Goal: Task Accomplishment & Management: Manage account settings

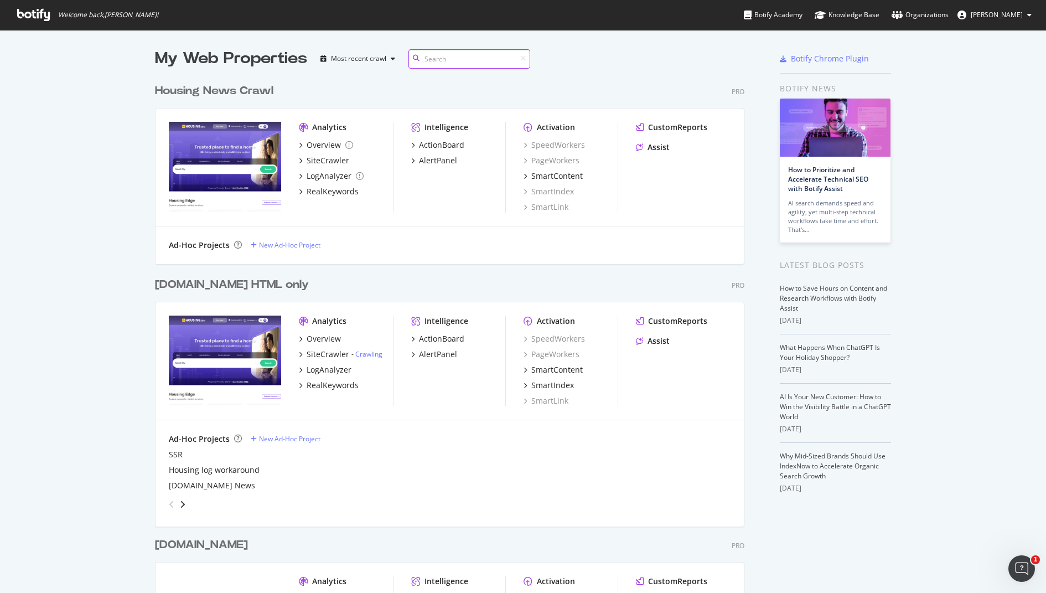
scroll to position [647, 598]
click at [321, 352] on div "SiteCrawler" at bounding box center [328, 354] width 43 height 11
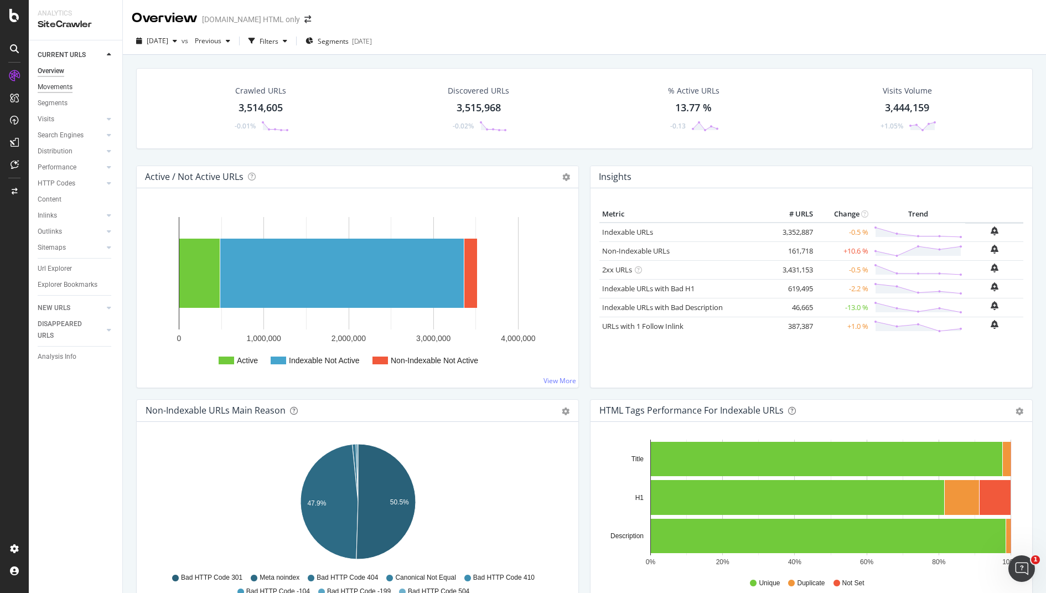
click at [57, 85] on div "Movements" at bounding box center [55, 87] width 35 height 12
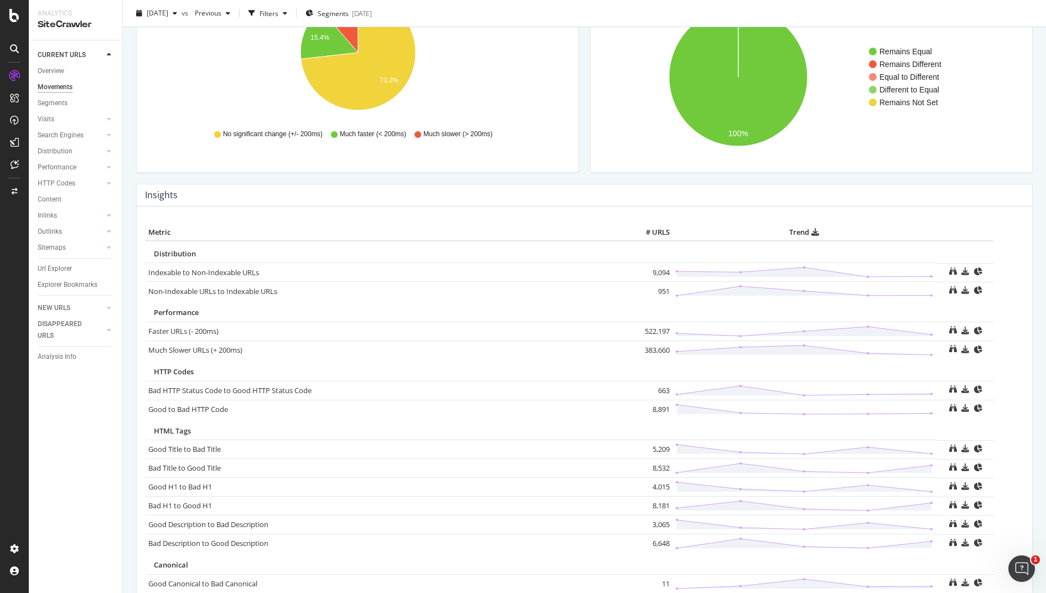
scroll to position [413, 0]
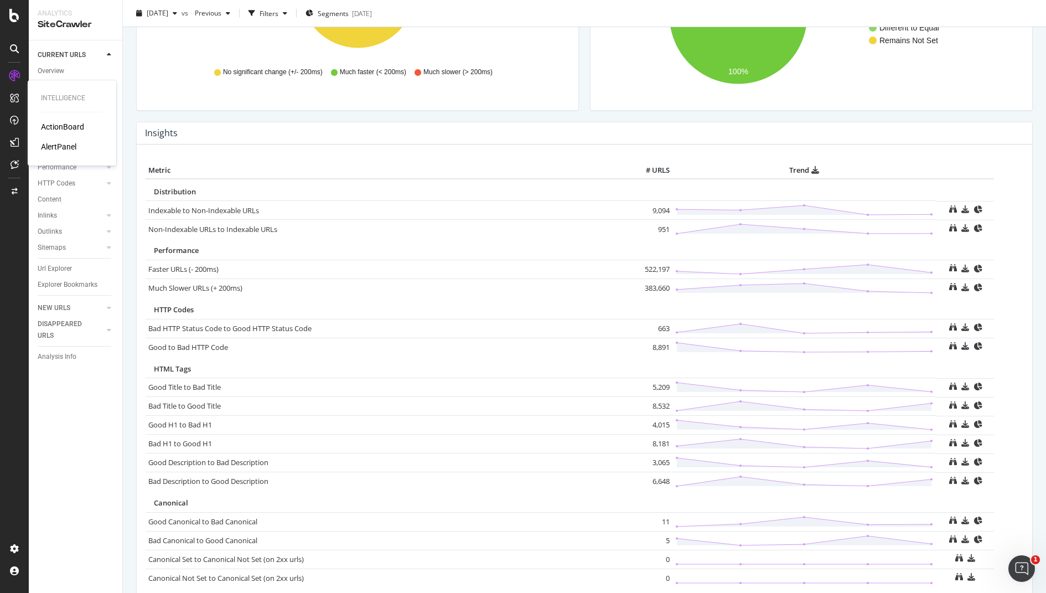
click at [67, 124] on div "ActionBoard" at bounding box center [62, 126] width 43 height 11
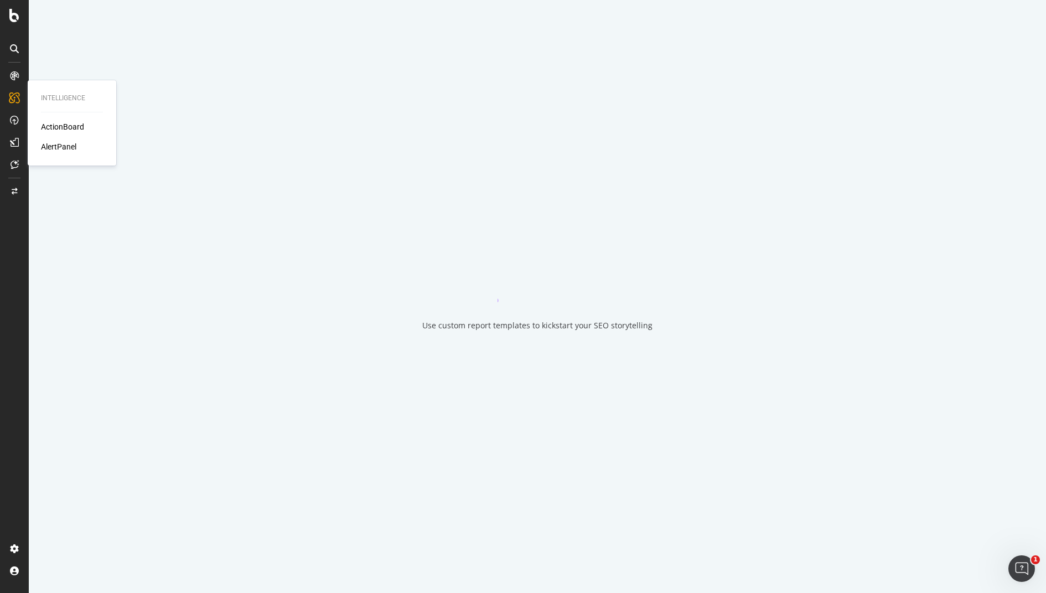
click at [63, 149] on div "AlertPanel" at bounding box center [58, 146] width 35 height 11
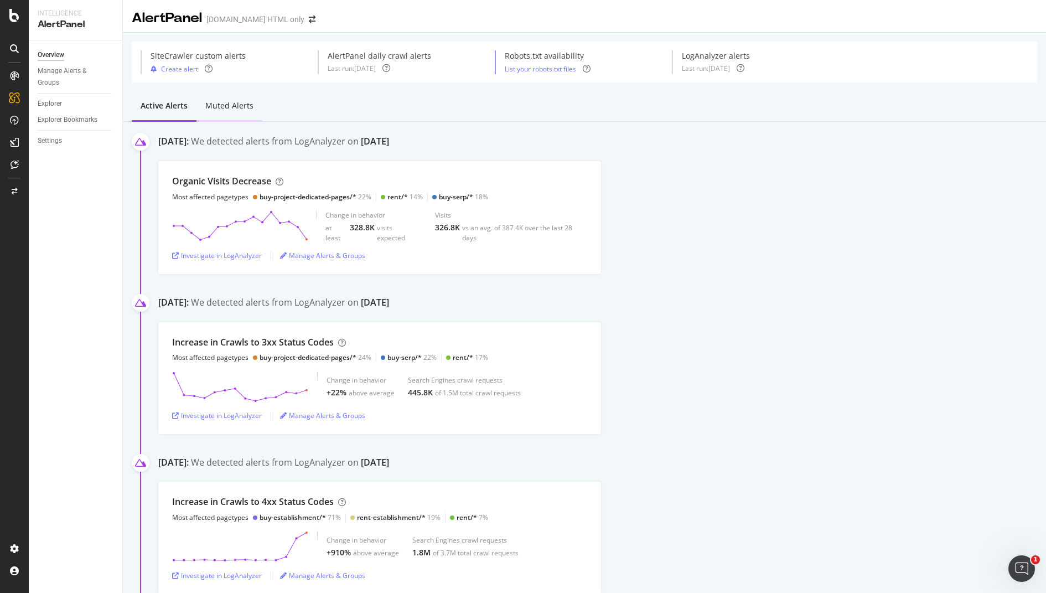
click at [238, 105] on div "Muted alerts" at bounding box center [229, 105] width 48 height 11
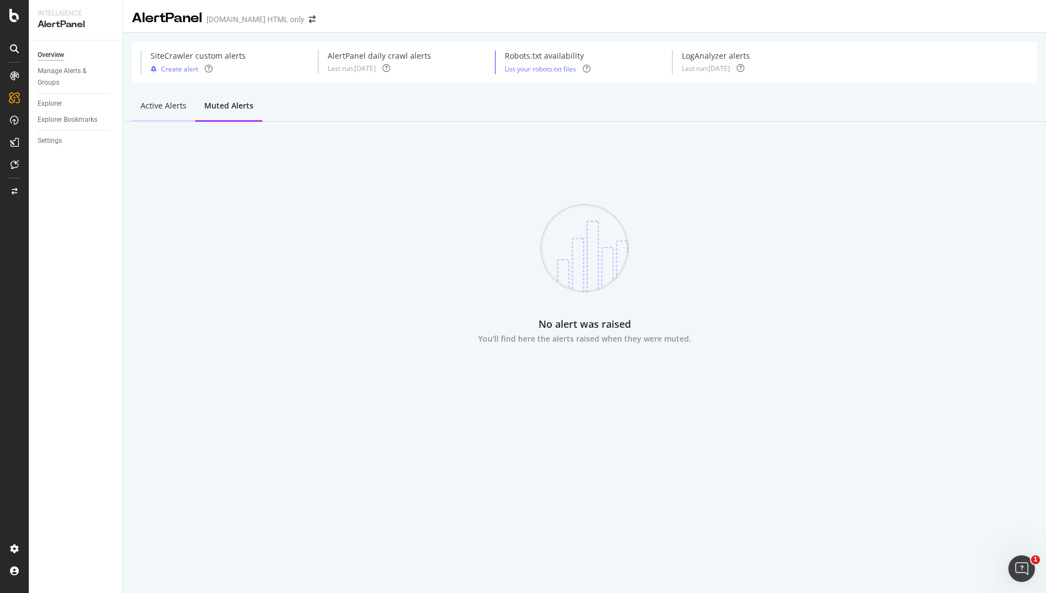
click at [169, 98] on div "Active alerts" at bounding box center [164, 106] width 64 height 30
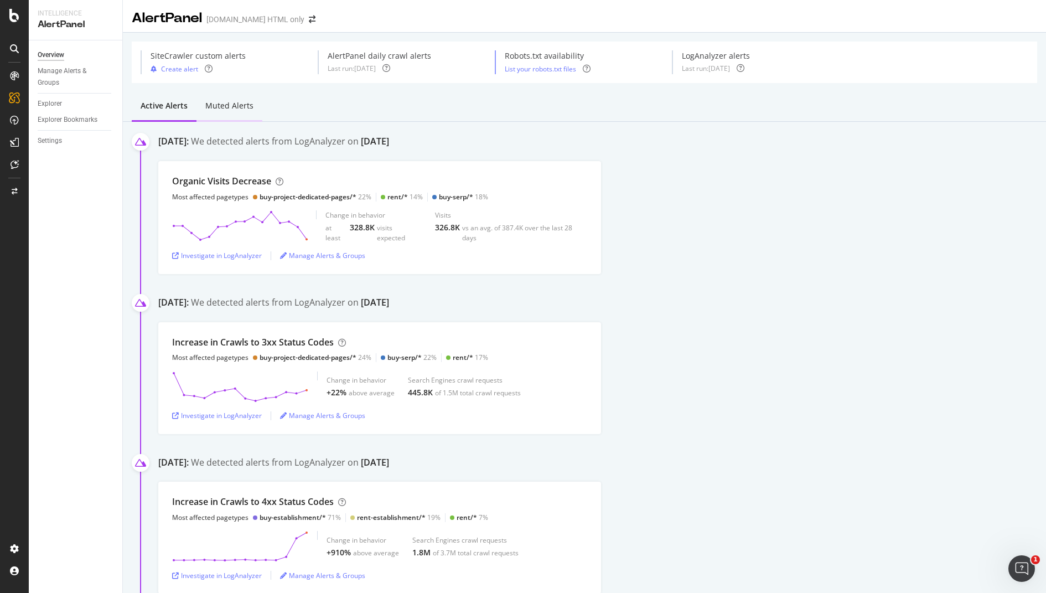
click at [228, 103] on div "Muted alerts" at bounding box center [229, 105] width 48 height 11
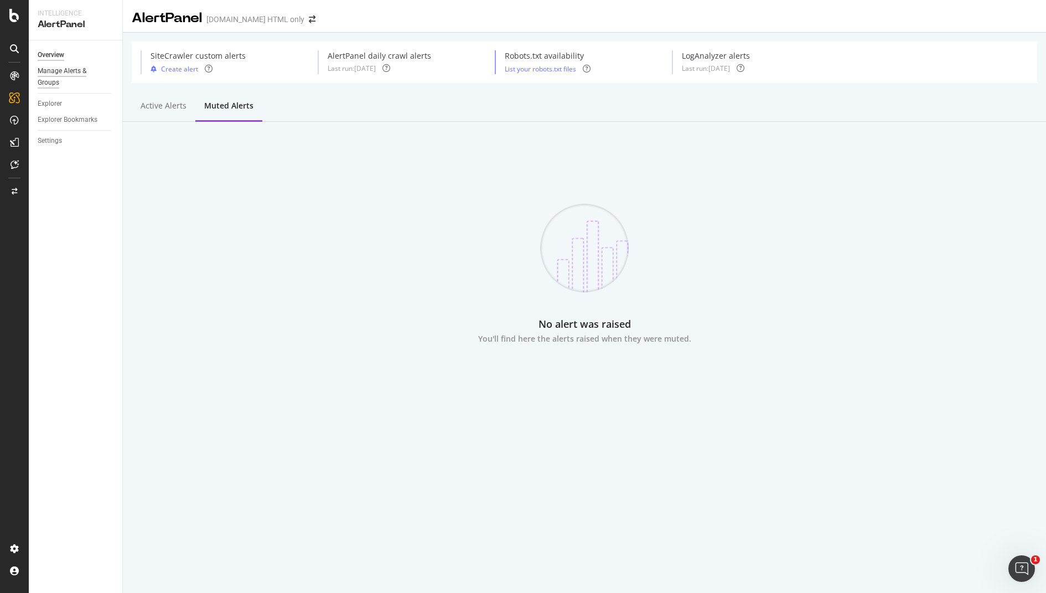
click at [63, 75] on div "Manage Alerts & Groups" at bounding box center [71, 76] width 66 height 23
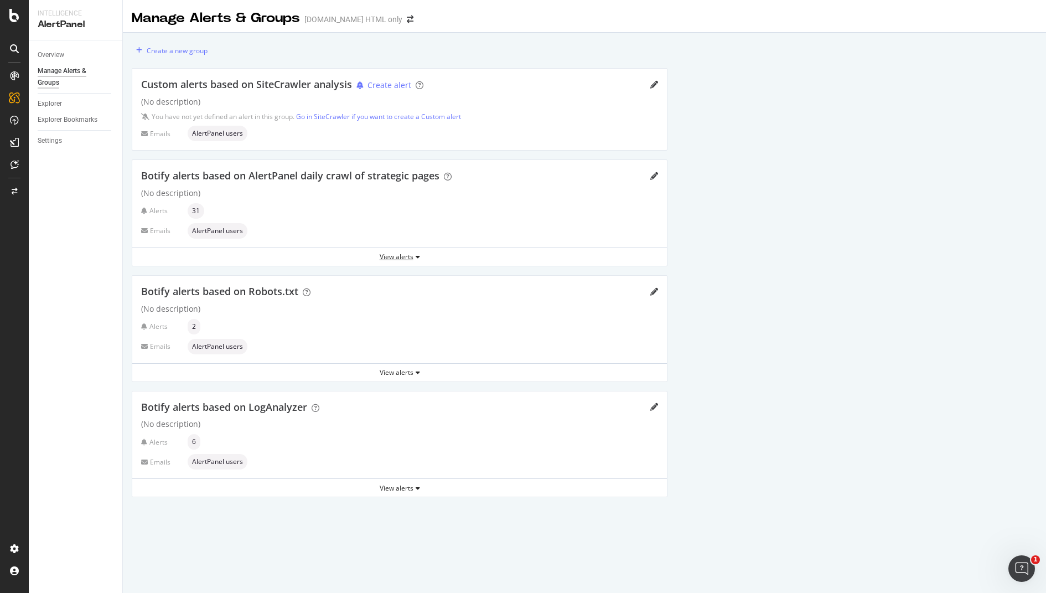
click at [408, 257] on div "View alerts" at bounding box center [399, 256] width 534 height 9
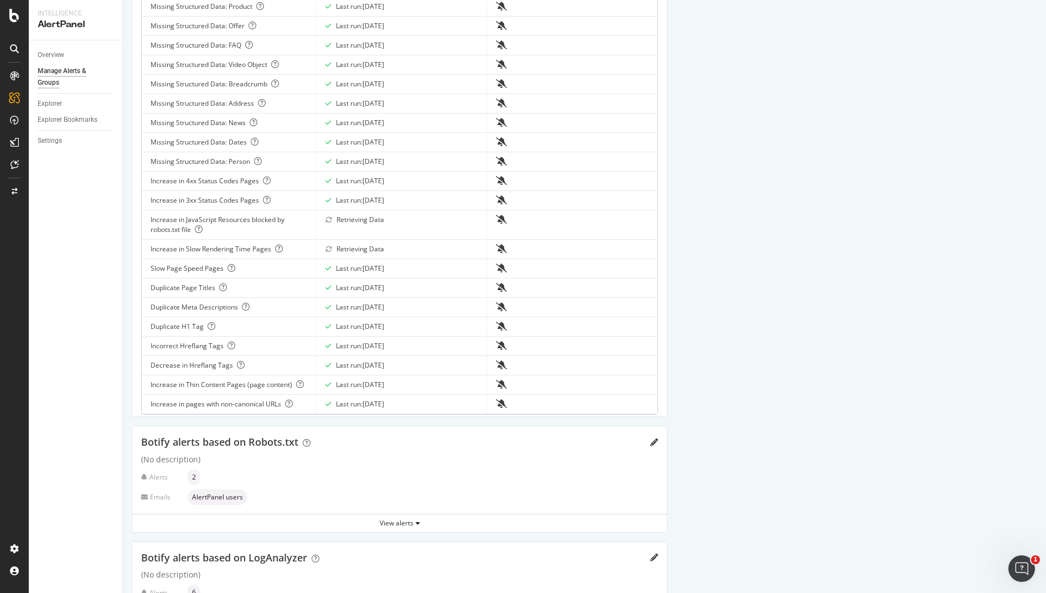
scroll to position [552, 0]
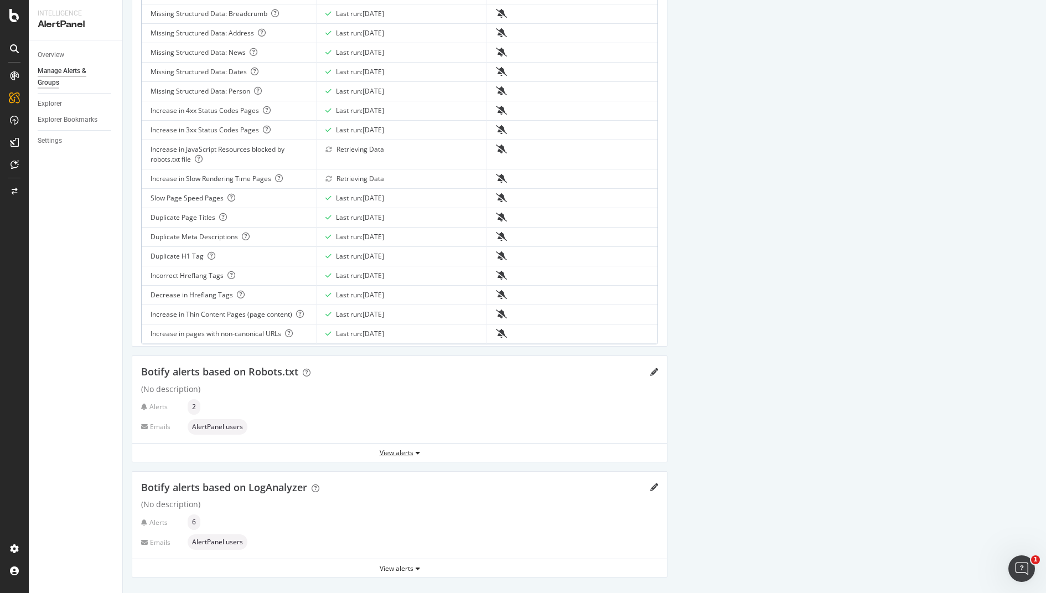
click at [396, 454] on div "View alerts" at bounding box center [399, 452] width 534 height 9
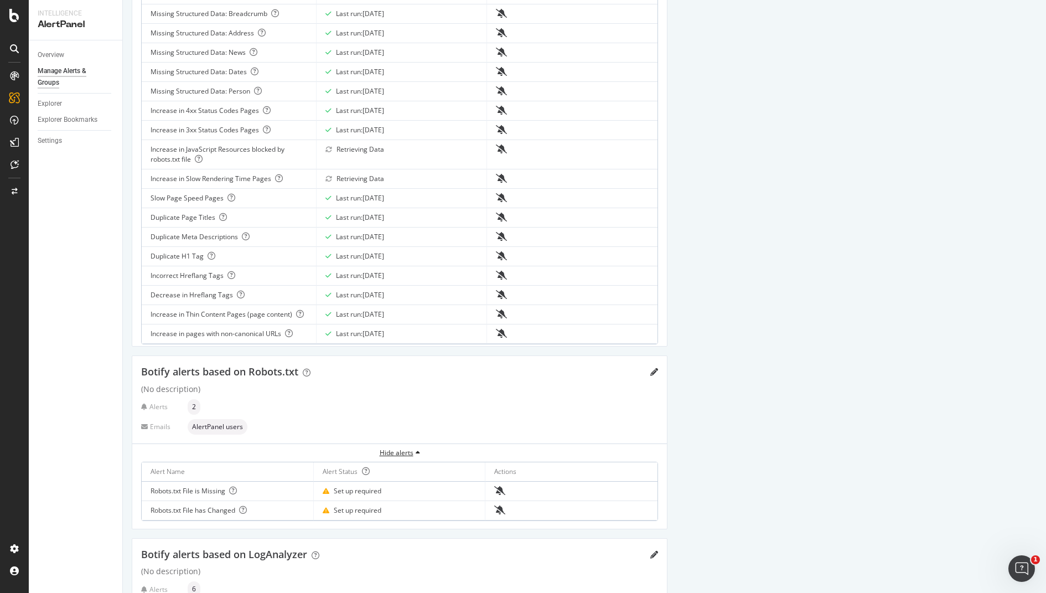
scroll to position [619, 0]
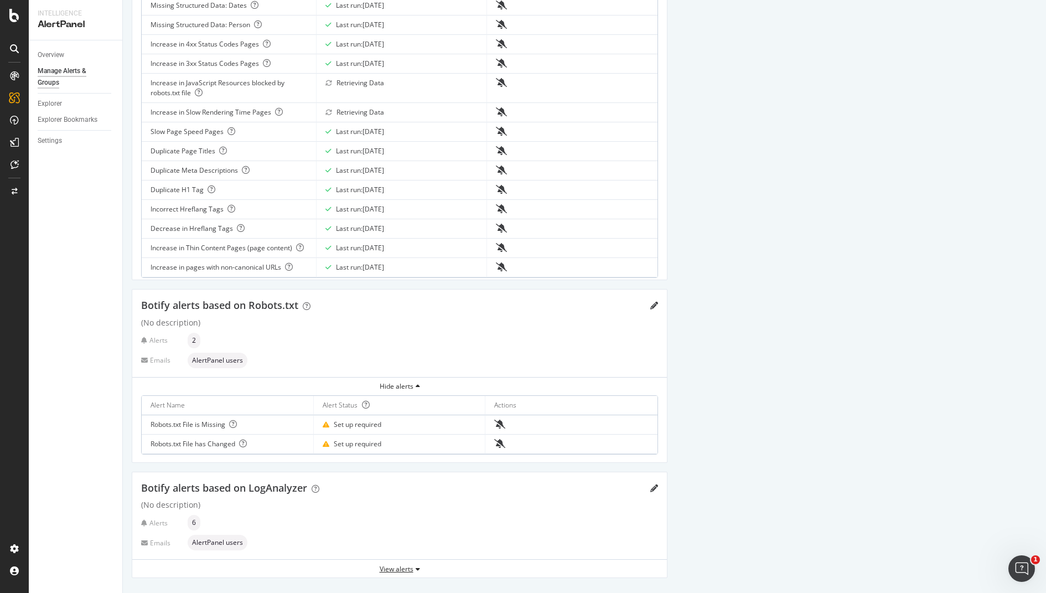
click at [395, 474] on div "View alerts" at bounding box center [399, 568] width 534 height 9
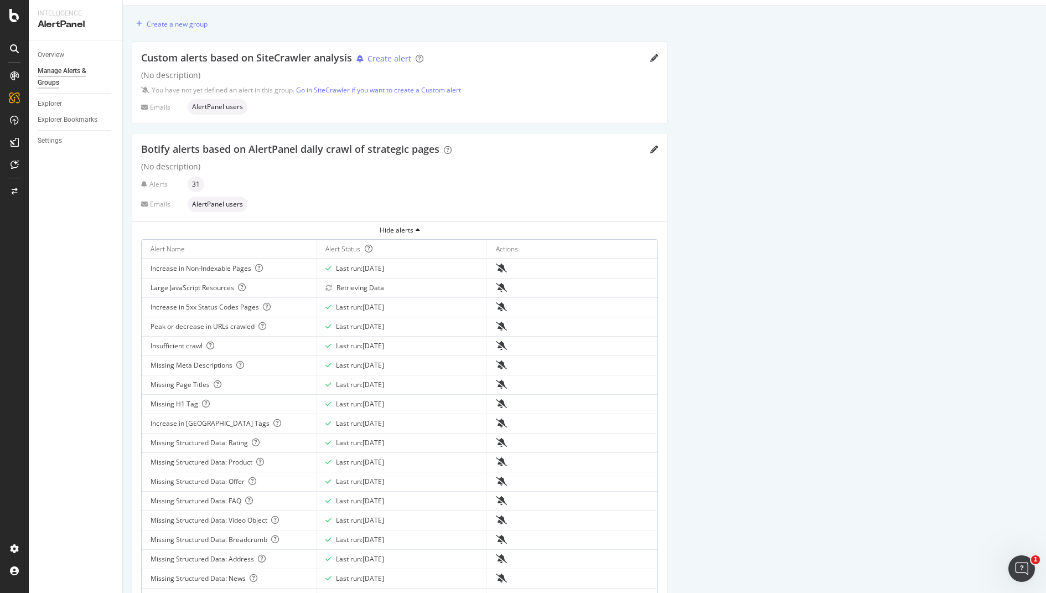
scroll to position [0, 0]
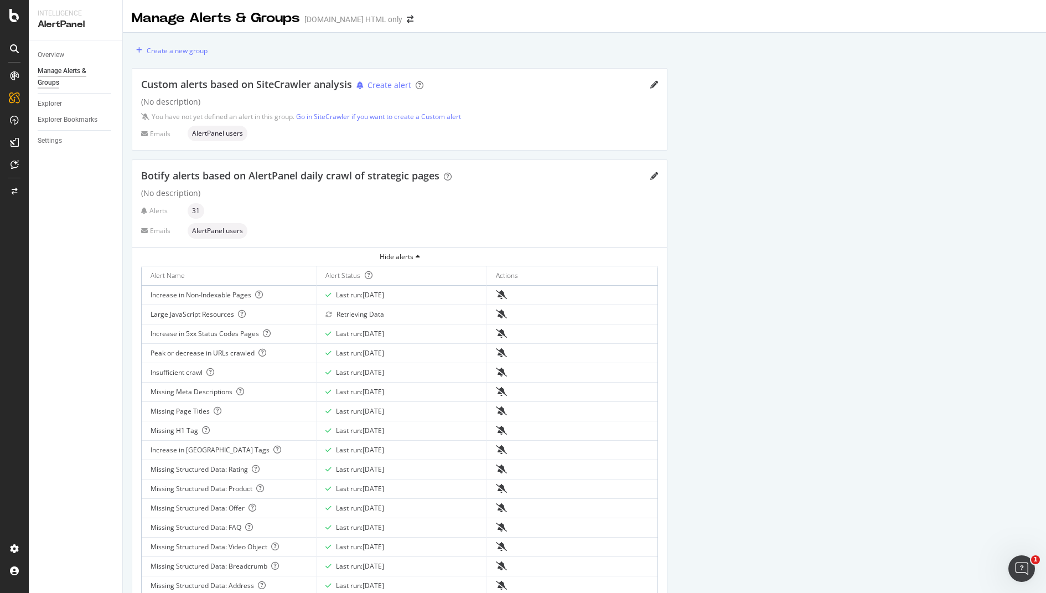
click at [159, 137] on div "Emails" at bounding box center [162, 133] width 42 height 9
click at [655, 86] on icon "pencil" at bounding box center [654, 85] width 8 height 8
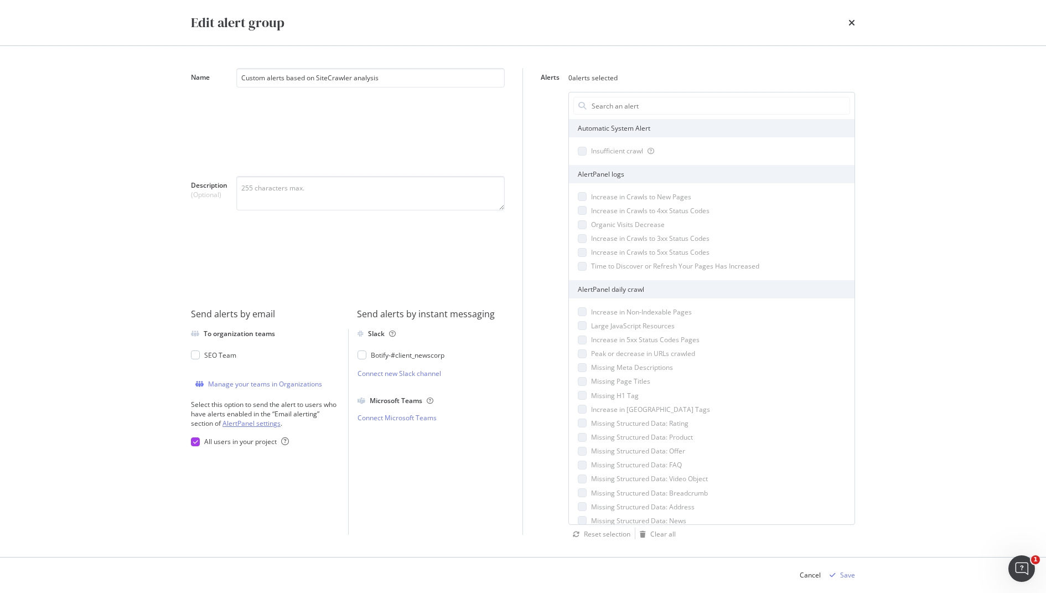
click at [238, 424] on link "AlertPanel settings" at bounding box center [251, 422] width 58 height 9
click at [429, 259] on div "modal" at bounding box center [370, 233] width 268 height 114
click at [302, 388] on div "Manage your teams in Organizations" at bounding box center [265, 383] width 114 height 9
click at [388, 376] on link "Connect new Slack channel" at bounding box center [431, 372] width 148 height 9
click at [258, 428] on div "To organization teams SEO Team Manage your teams in Organizations Select this o…" at bounding box center [269, 432] width 157 height 206
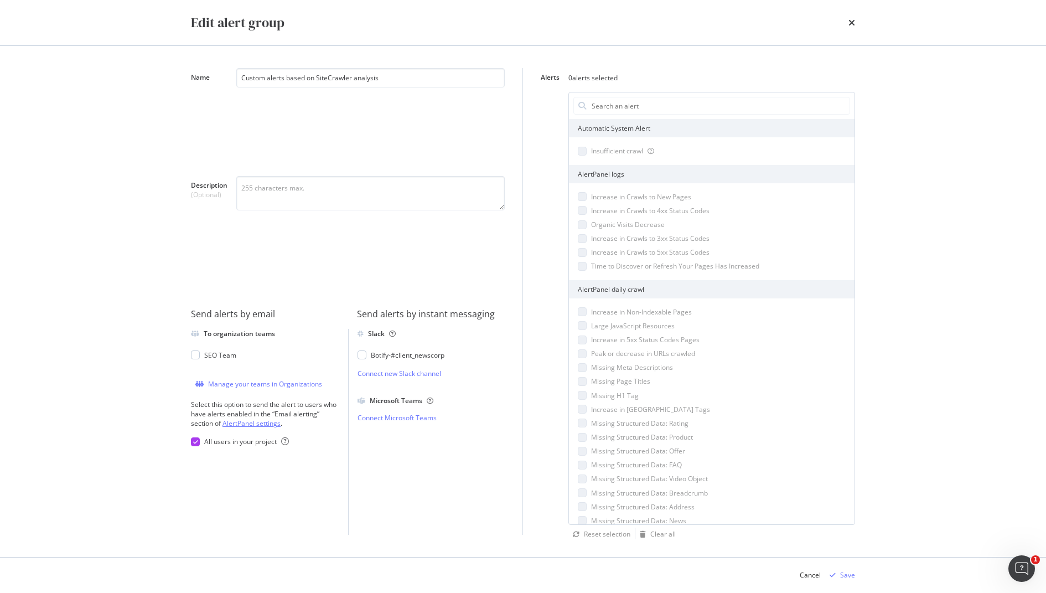
click at [258, 420] on link "AlertPanel settings" at bounding box center [251, 422] width 58 height 9
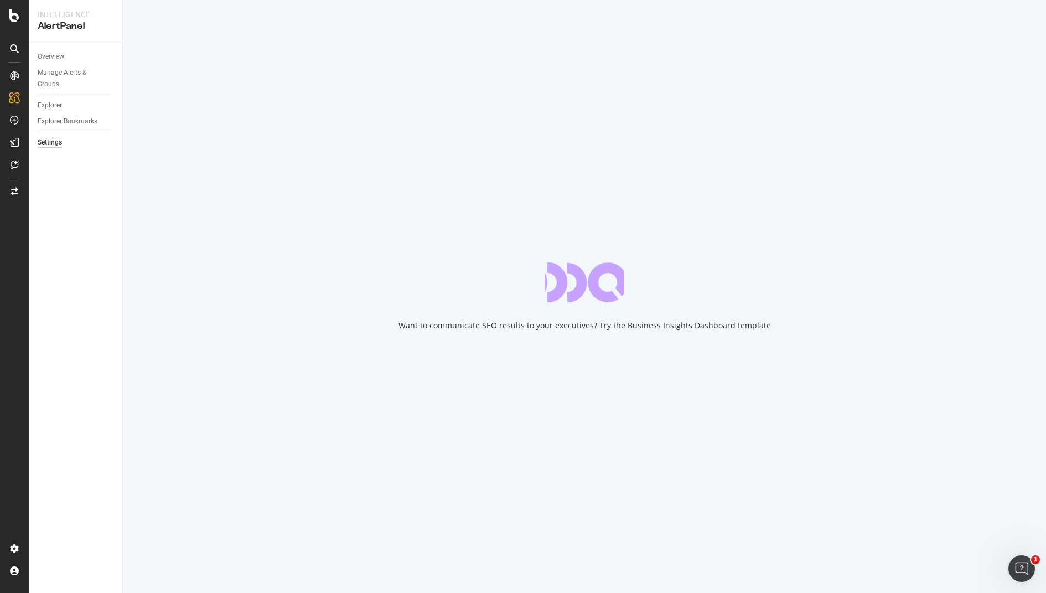
select select "04"
select select "15"
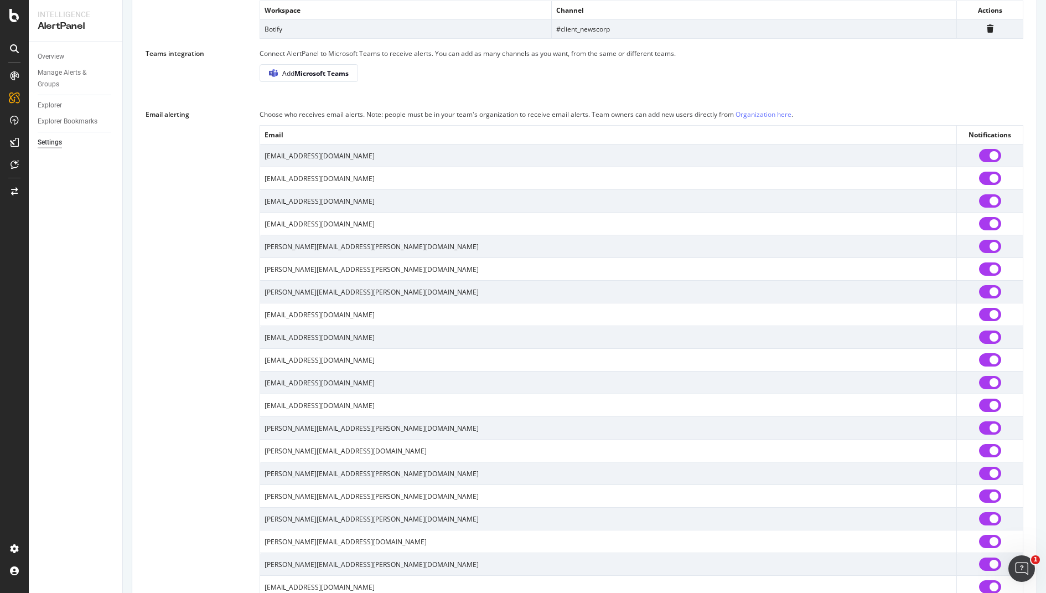
scroll to position [604, 0]
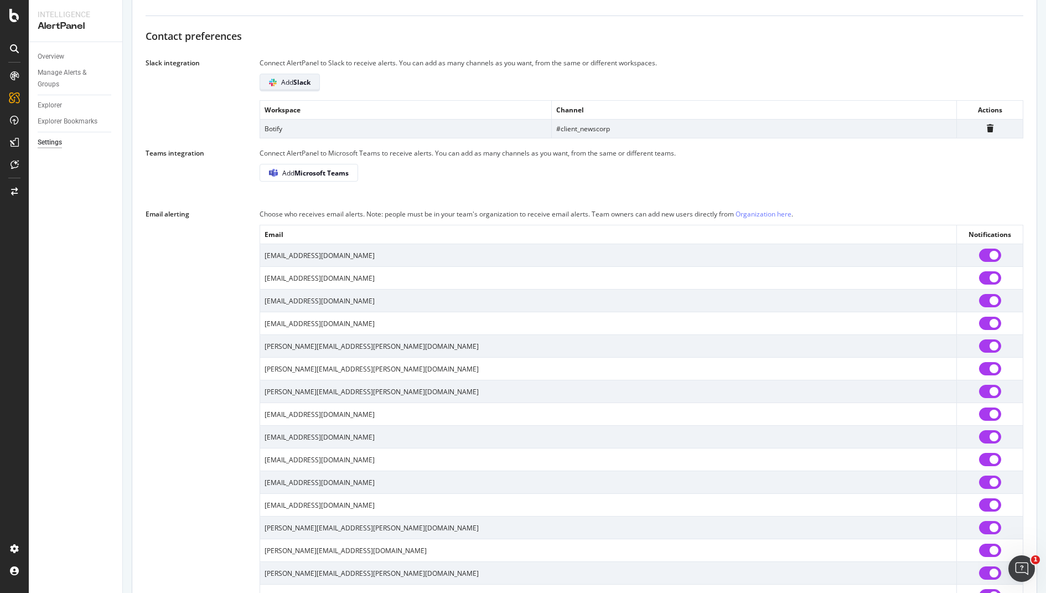
click at [299, 87] on b "Slack" at bounding box center [301, 81] width 17 height 9
click at [253, 124] on div "Slack integration Connect AlertPanel to Slack to receive alerts. You can add as…" at bounding box center [584, 97] width 877 height 81
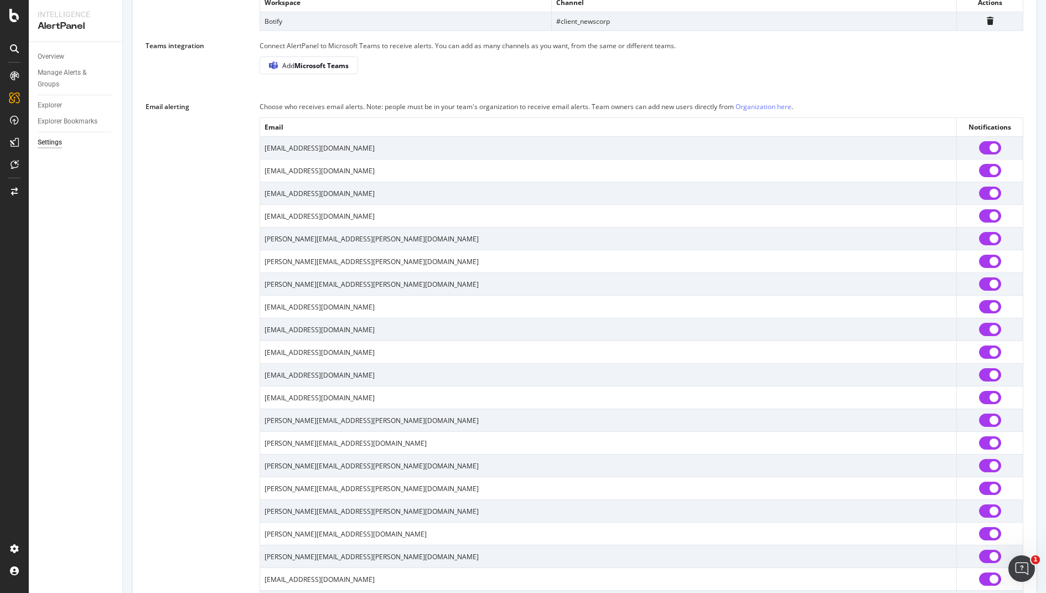
scroll to position [711, 0]
click at [297, 224] on td "[EMAIL_ADDRESS][DOMAIN_NAME]" at bounding box center [608, 215] width 697 height 23
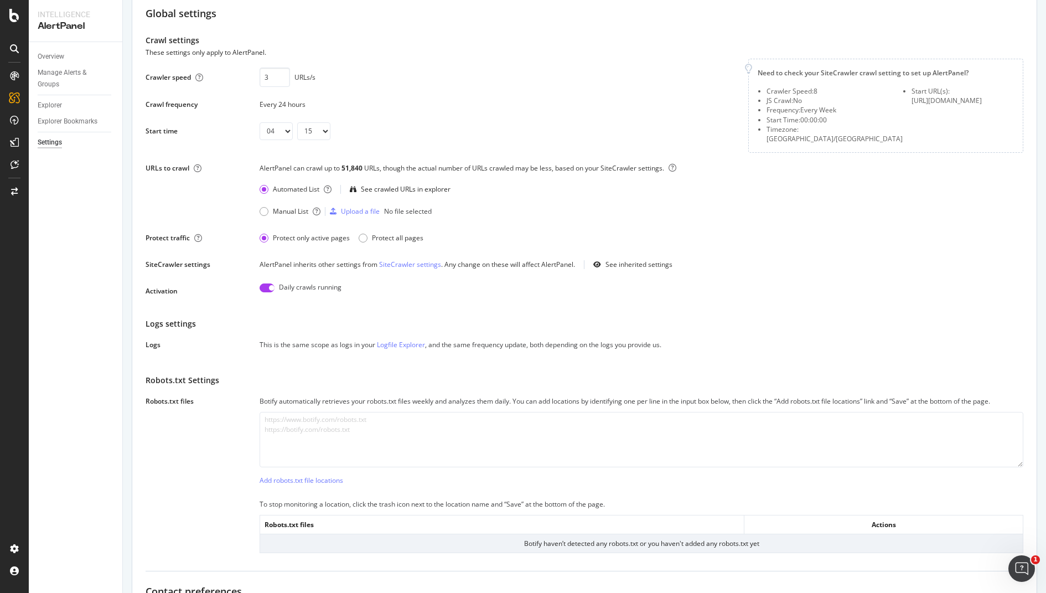
scroll to position [0, 0]
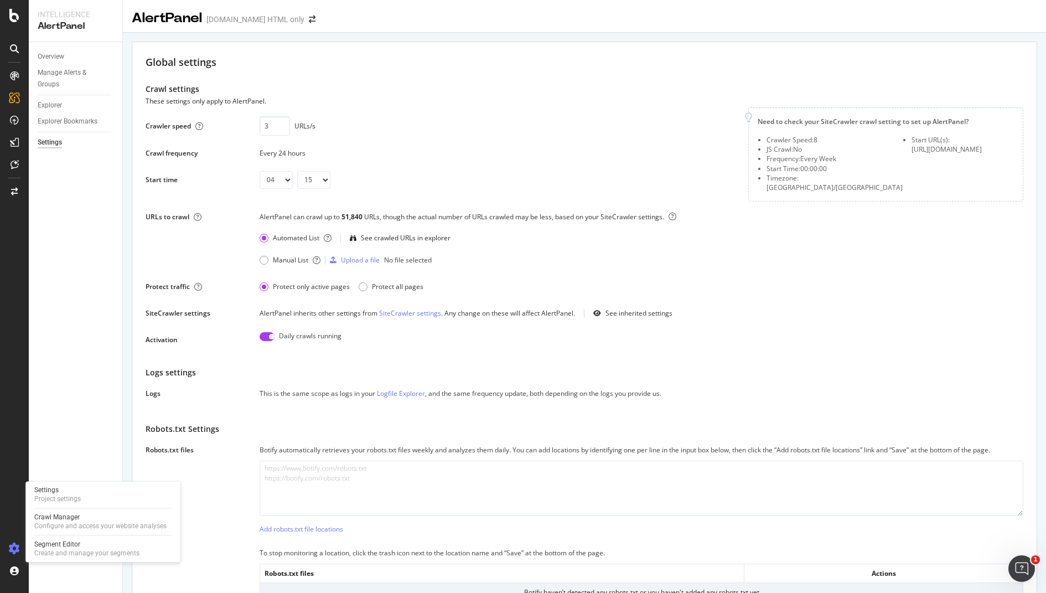
click at [21, 544] on div at bounding box center [14, 548] width 27 height 18
click at [69, 488] on div "Settings" at bounding box center [57, 489] width 46 height 9
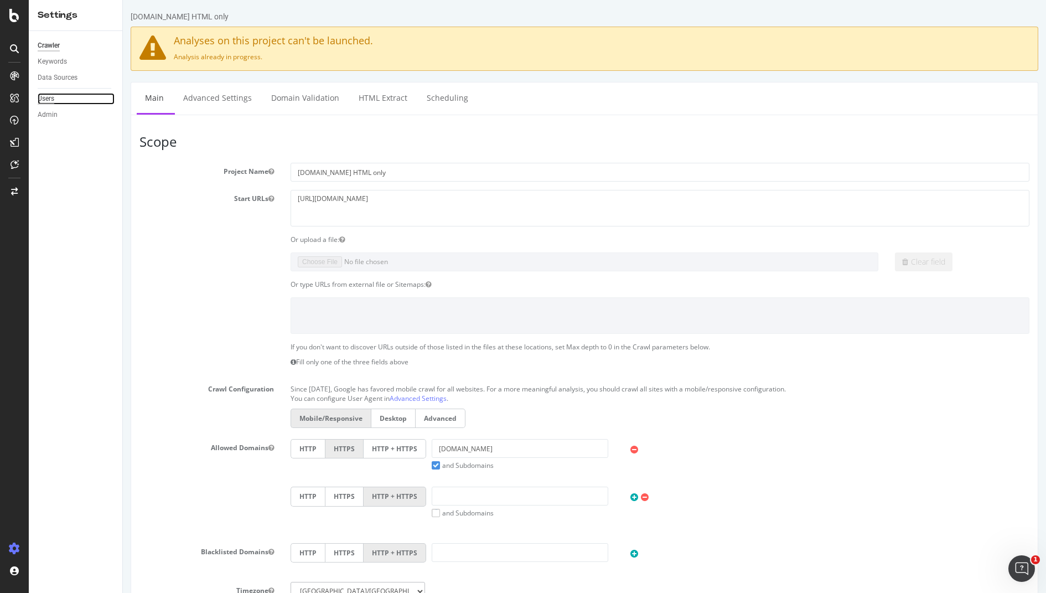
click at [46, 102] on div "Users" at bounding box center [46, 99] width 17 height 12
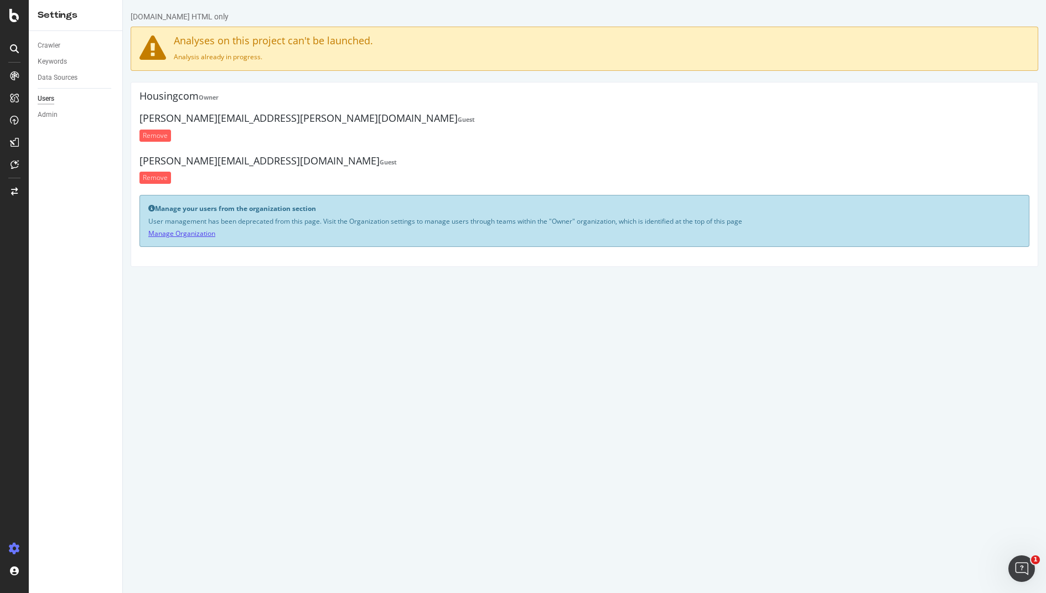
click at [198, 235] on link "Manage Organization" at bounding box center [181, 232] width 67 height 9
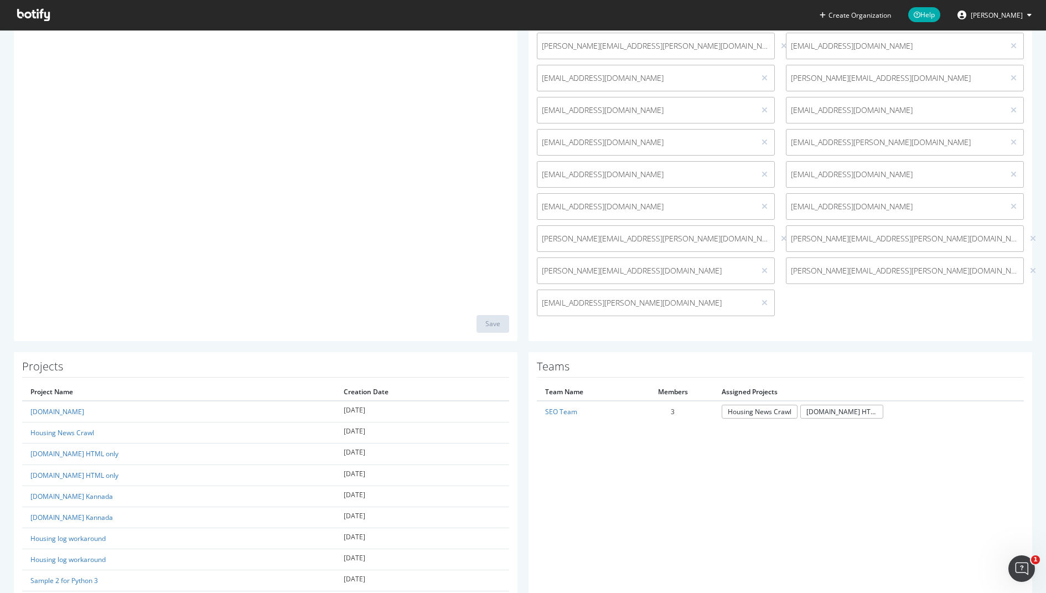
scroll to position [315, 0]
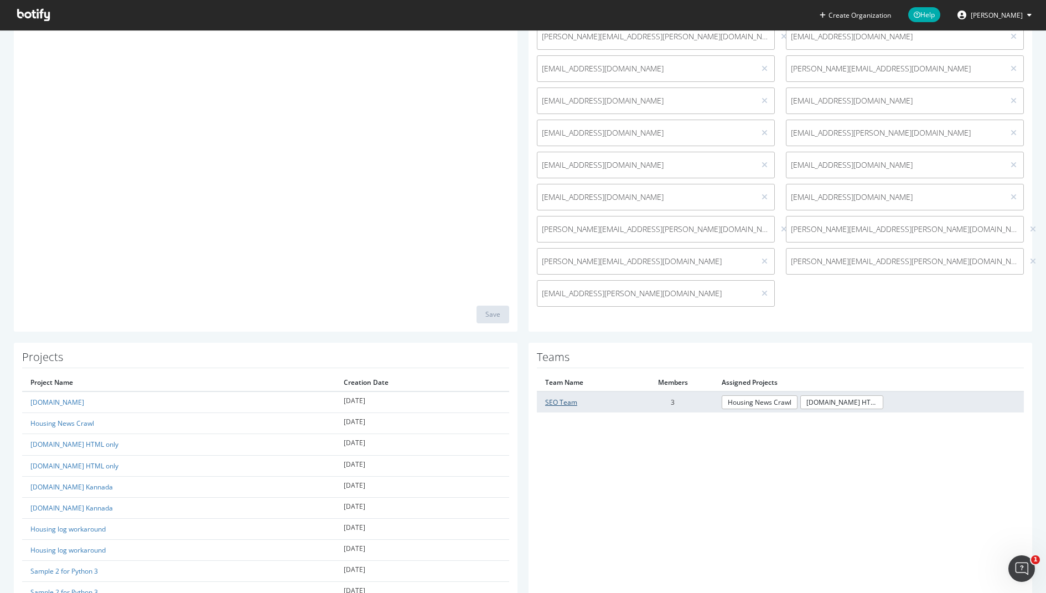
click at [556, 403] on link "SEO Team" at bounding box center [561, 401] width 32 height 9
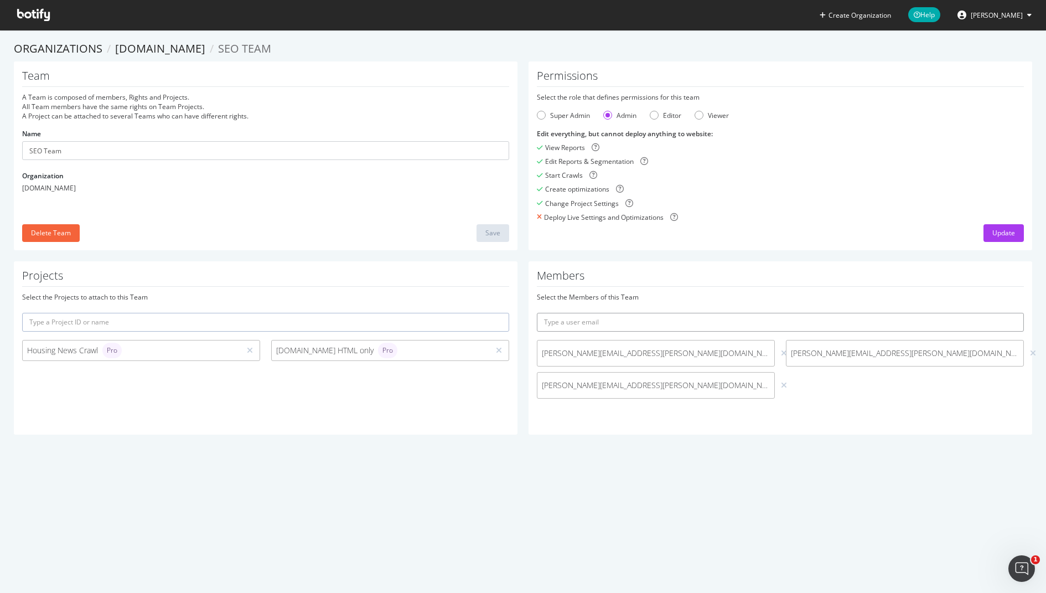
click at [624, 327] on input "text" at bounding box center [780, 322] width 487 height 19
type input "c"
type input "[EMAIL_ADDRESS][PERSON_NAME][DOMAIN_NAME]"
click at [937, 497] on div "Create Organization Help Venus Kalra Organizations Housing.com SEO Team Team A …" at bounding box center [523, 296] width 1046 height 593
click at [776, 323] on input "[EMAIL_ADDRESS][PERSON_NAME][DOMAIN_NAME]" at bounding box center [780, 322] width 487 height 19
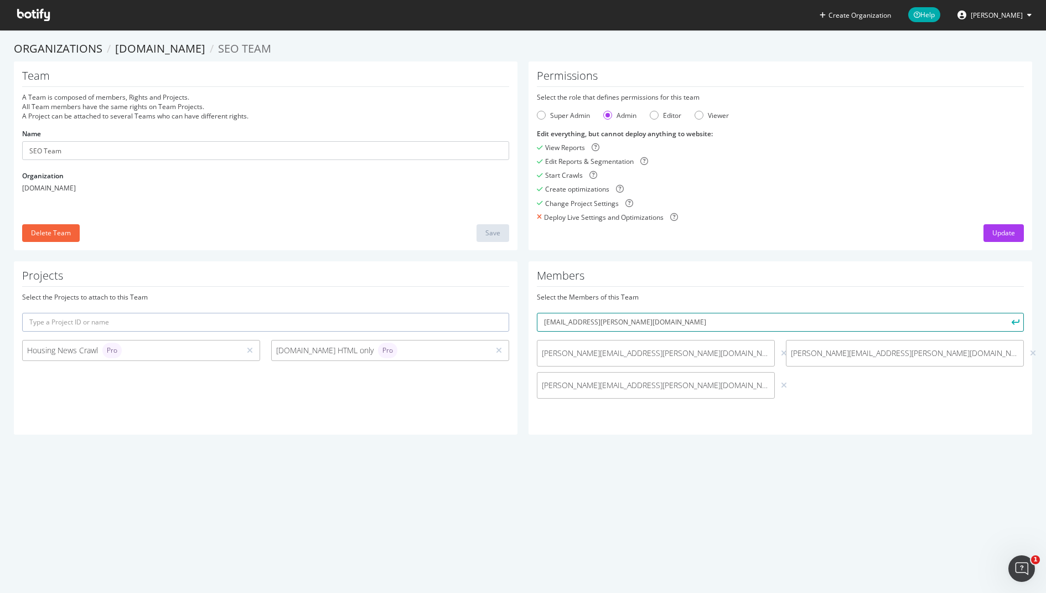
click at [1005, 313] on button "submit" at bounding box center [1014, 322] width 19 height 19
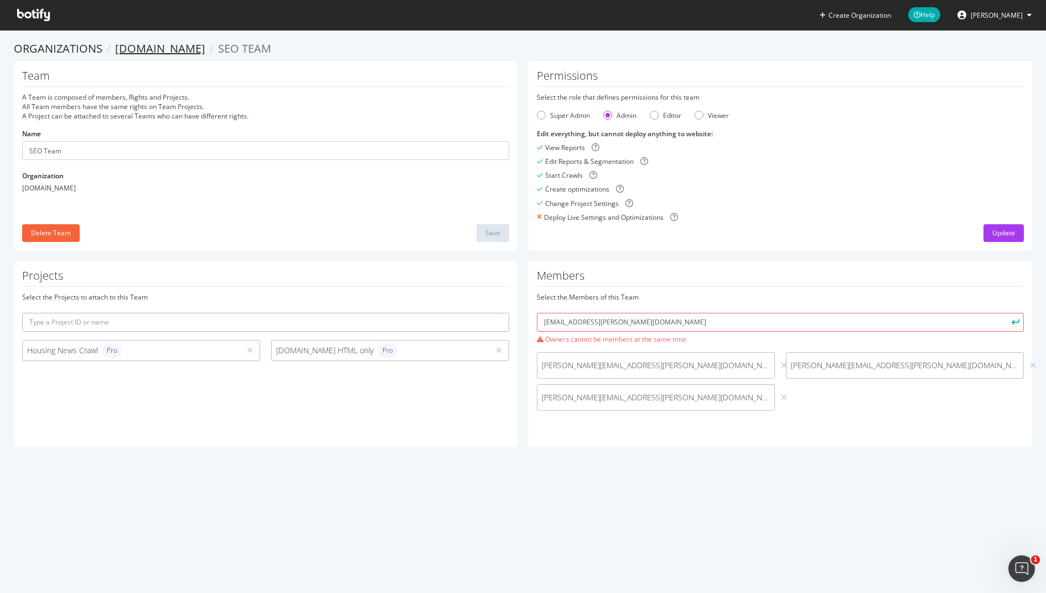
click at [131, 48] on link "[DOMAIN_NAME]" at bounding box center [160, 48] width 90 height 15
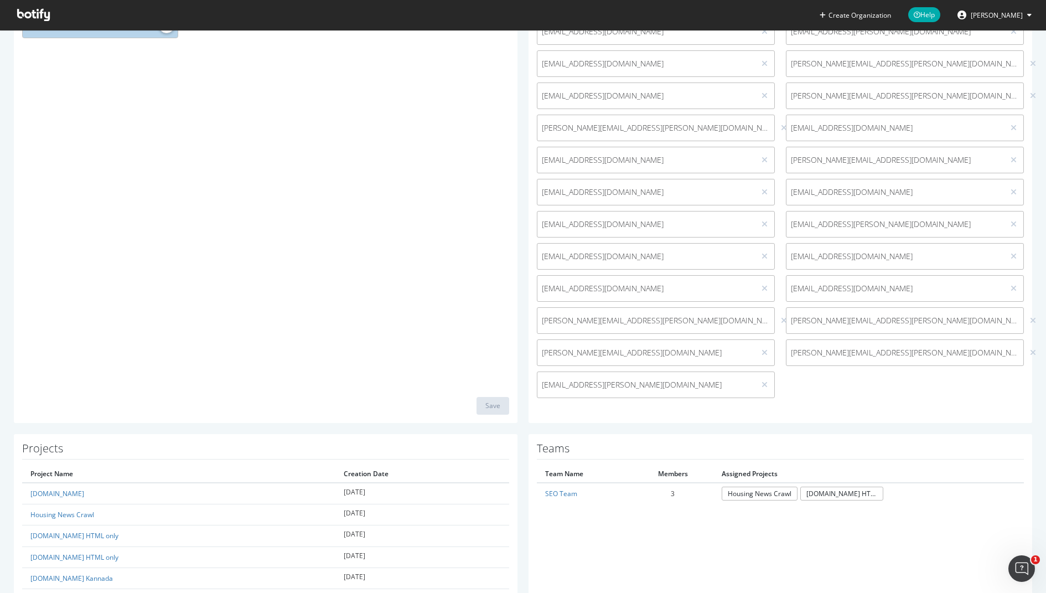
scroll to position [238, 0]
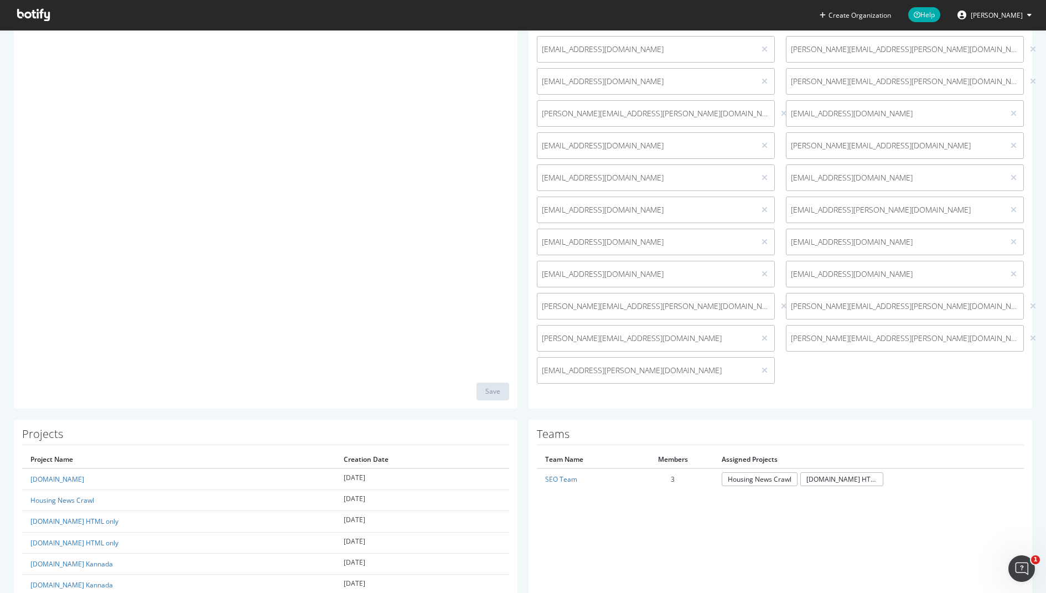
click at [620, 369] on span "[EMAIL_ADDRESS][PERSON_NAME][DOMAIN_NAME]" at bounding box center [646, 370] width 209 height 11
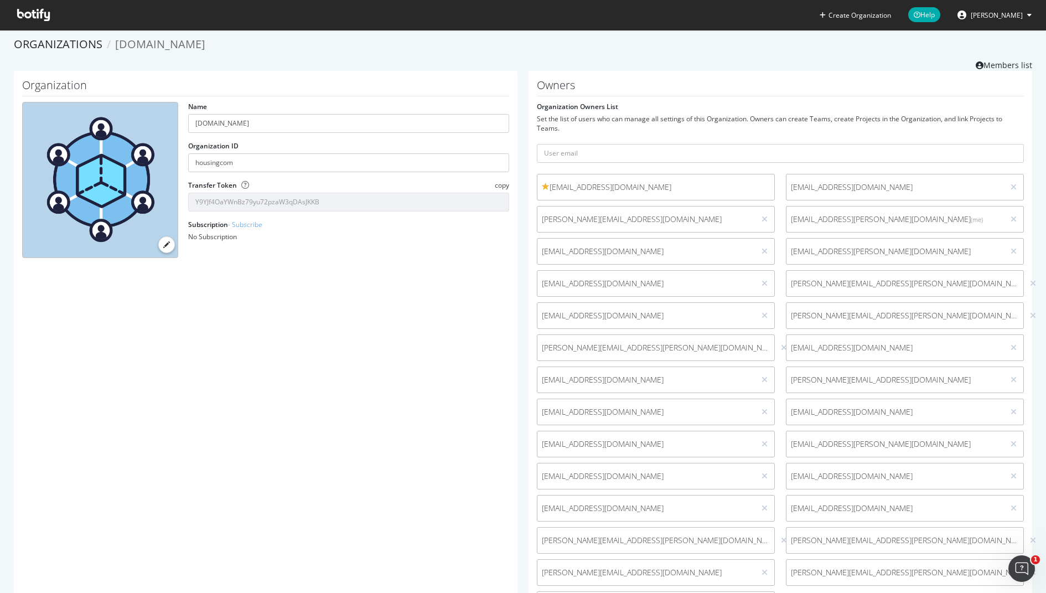
scroll to position [0, 0]
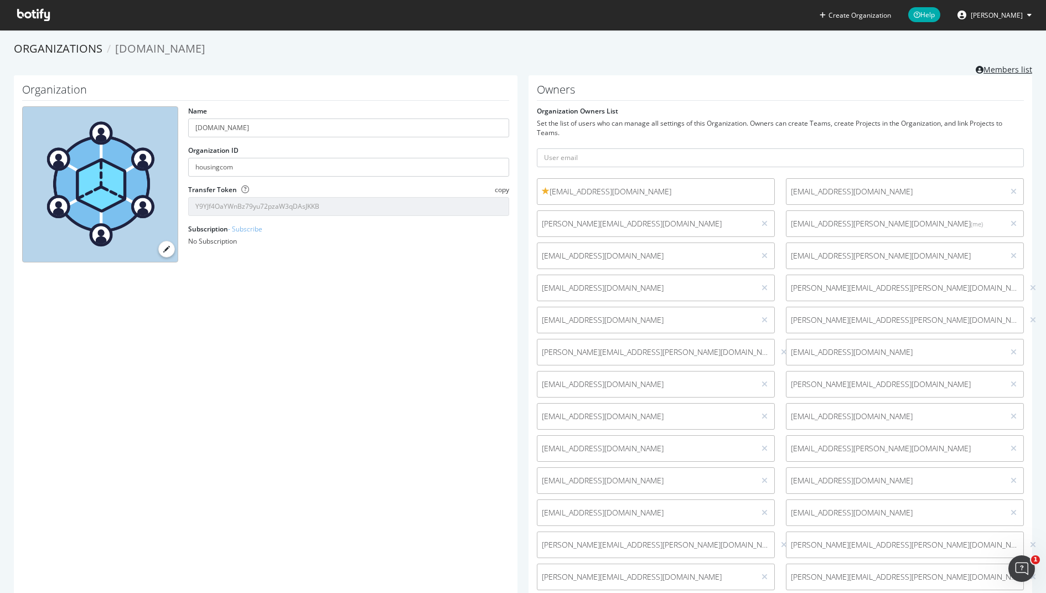
click at [983, 66] on link "Members list" at bounding box center [1003, 68] width 56 height 14
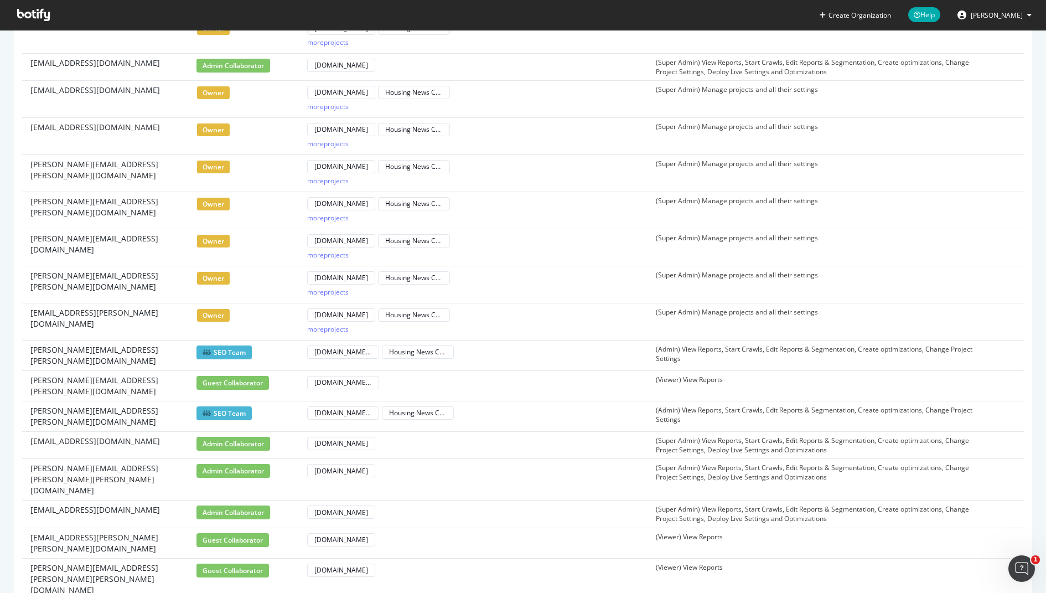
scroll to position [670, 0]
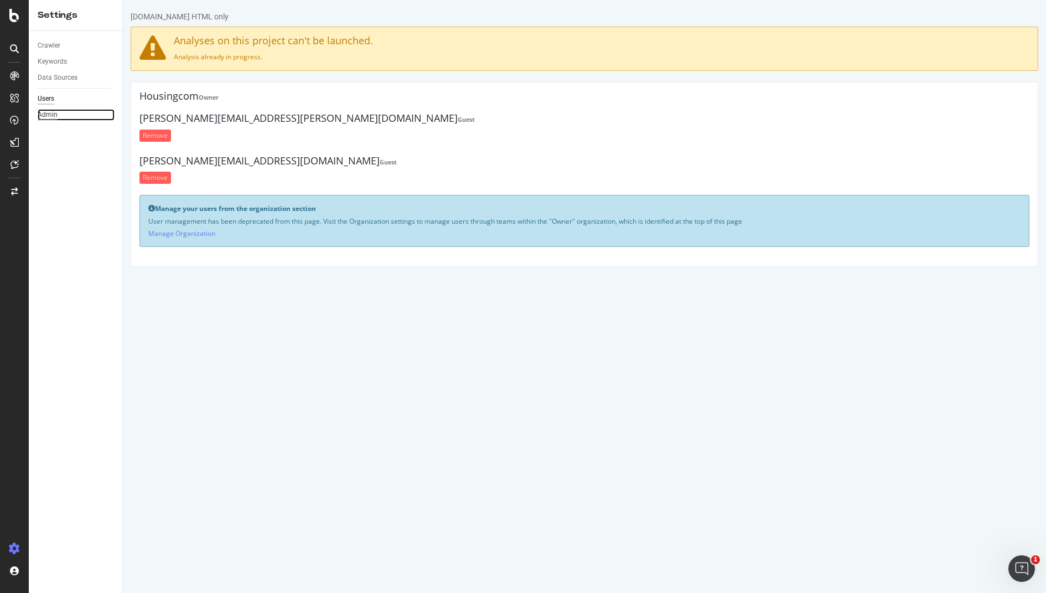
click at [45, 109] on div "Admin" at bounding box center [48, 115] width 20 height 12
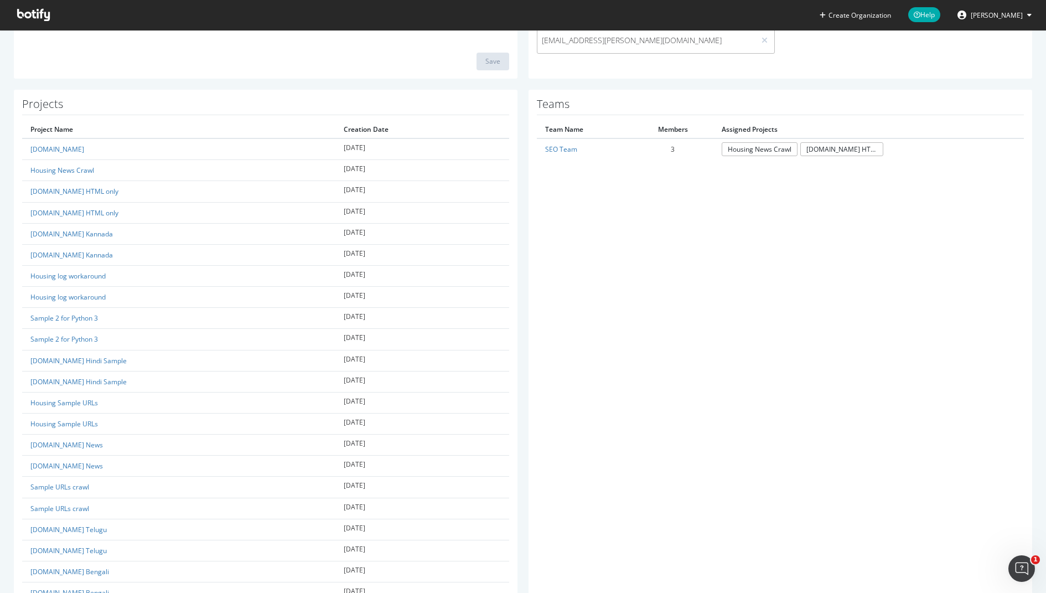
scroll to position [541, 0]
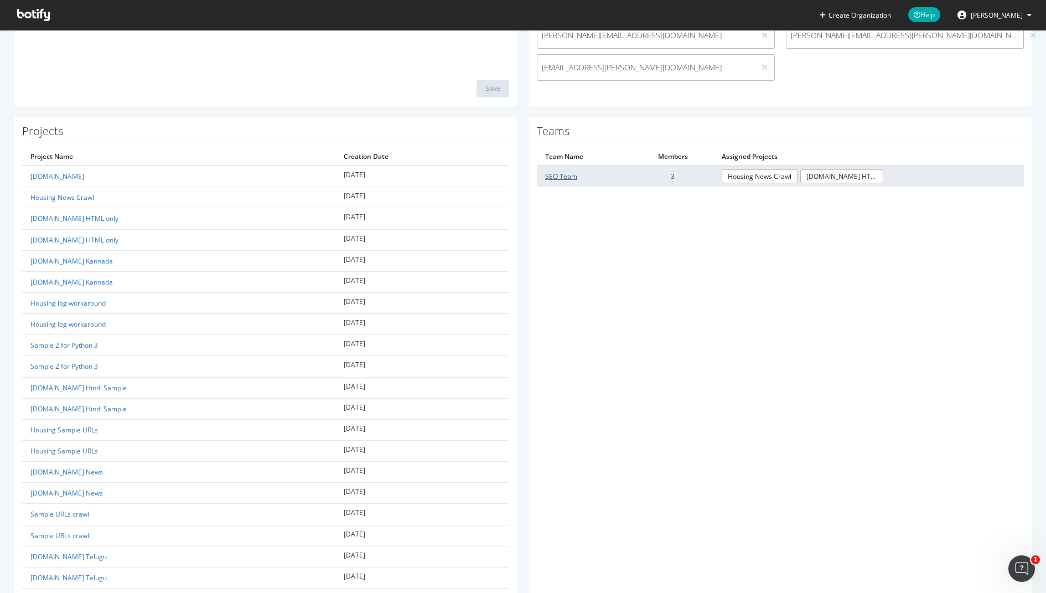
click at [559, 178] on link "SEO Team" at bounding box center [561, 176] width 32 height 9
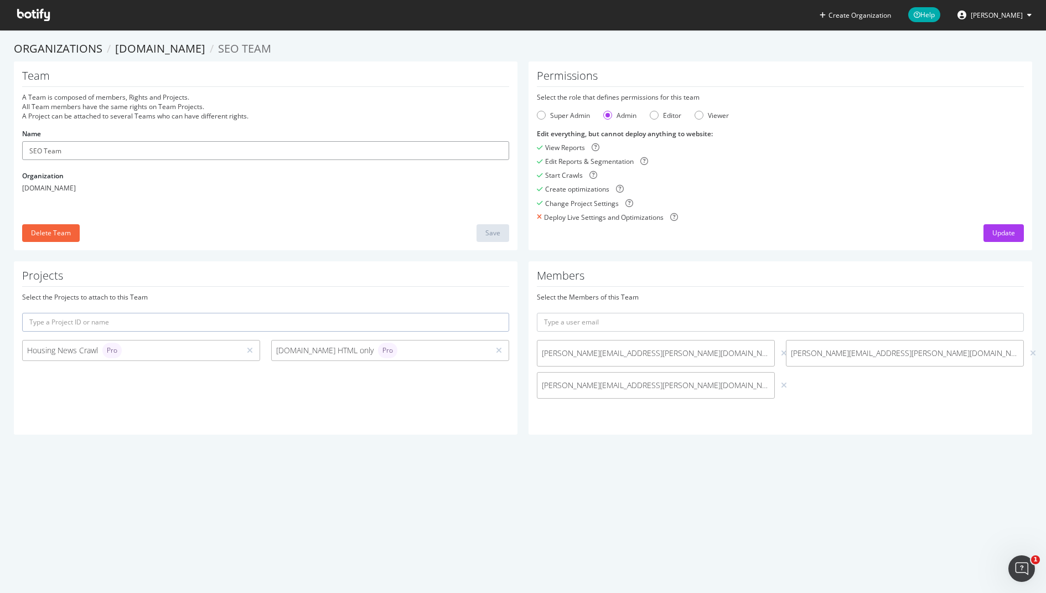
click at [122, 158] on input "SEO Team" at bounding box center [265, 150] width 487 height 19
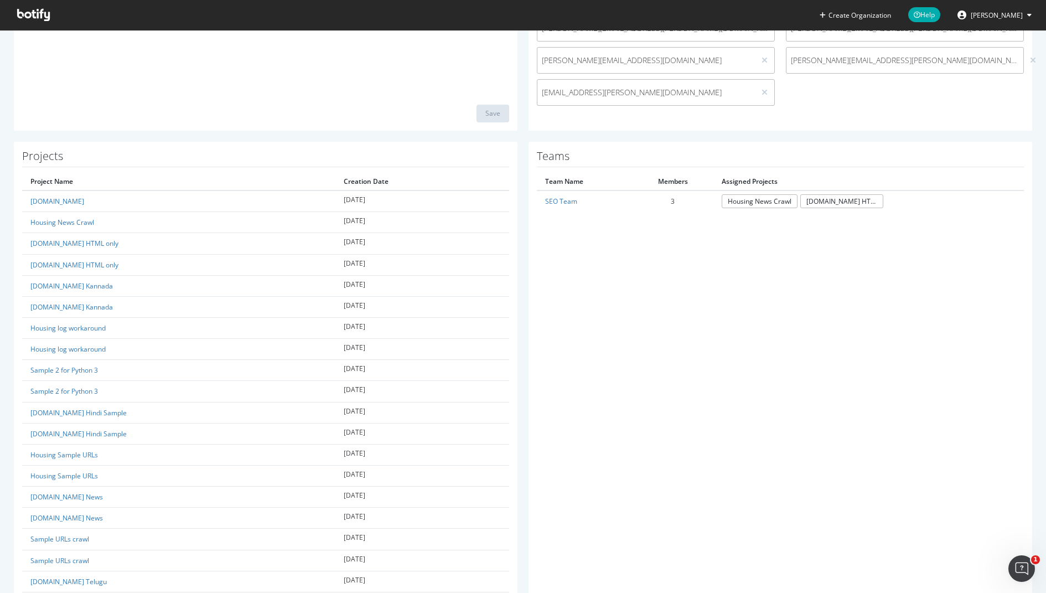
scroll to position [351, 0]
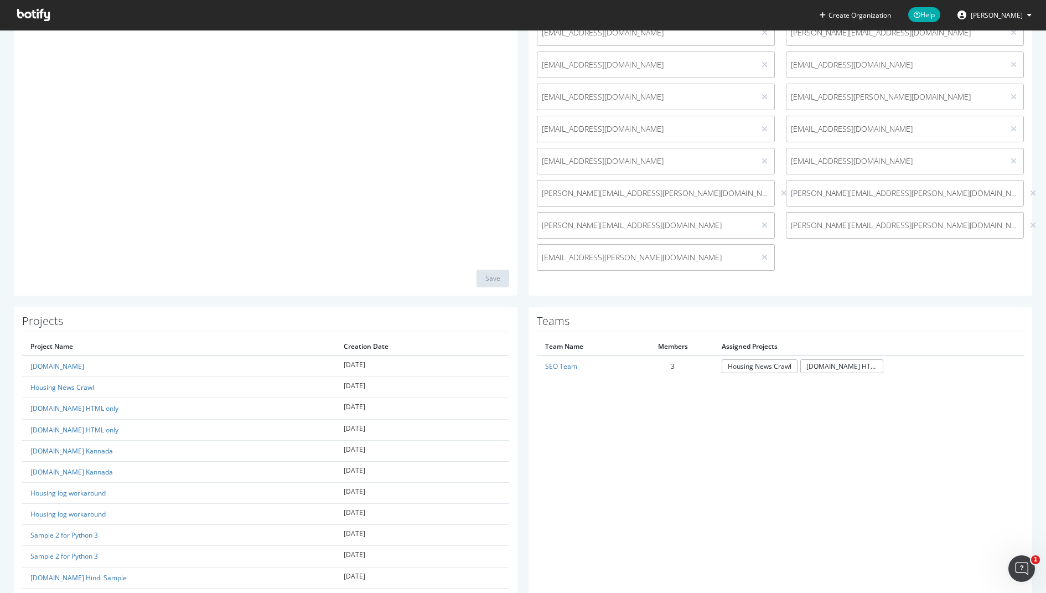
click at [620, 258] on span "[EMAIL_ADDRESS][PERSON_NAME][DOMAIN_NAME]" at bounding box center [646, 257] width 209 height 11
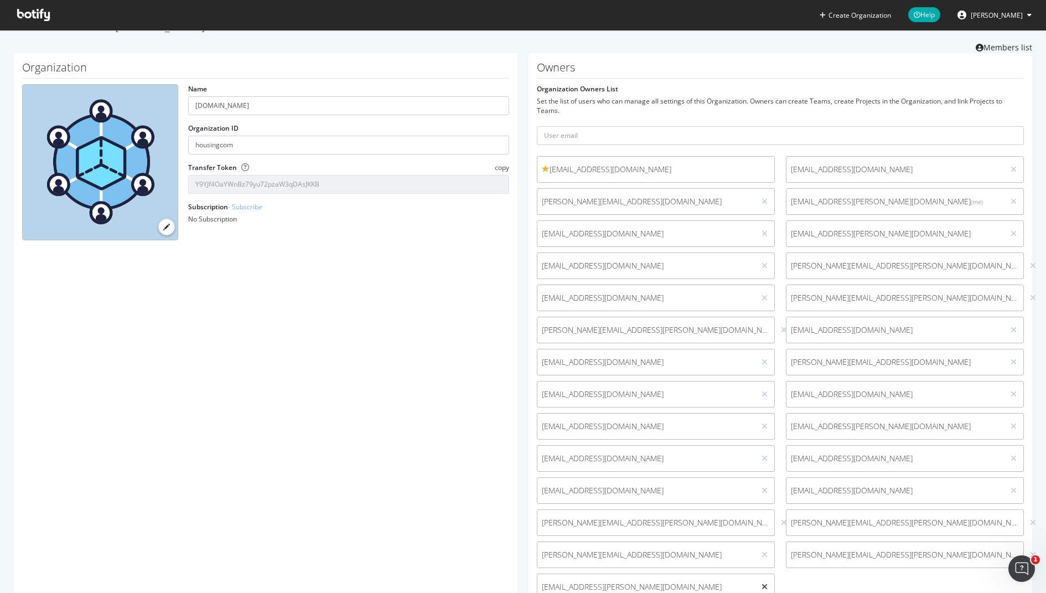
scroll to position [0, 0]
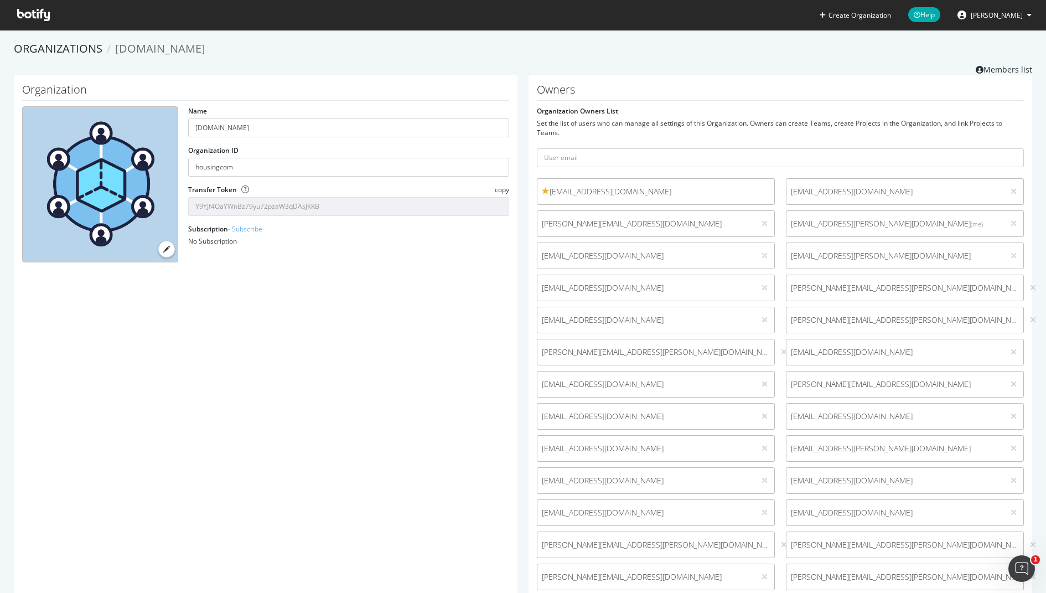
click at [1003, 18] on span "[PERSON_NAME]" at bounding box center [996, 15] width 52 height 9
click at [974, 137] on span "Log Out" at bounding box center [976, 135] width 24 height 9
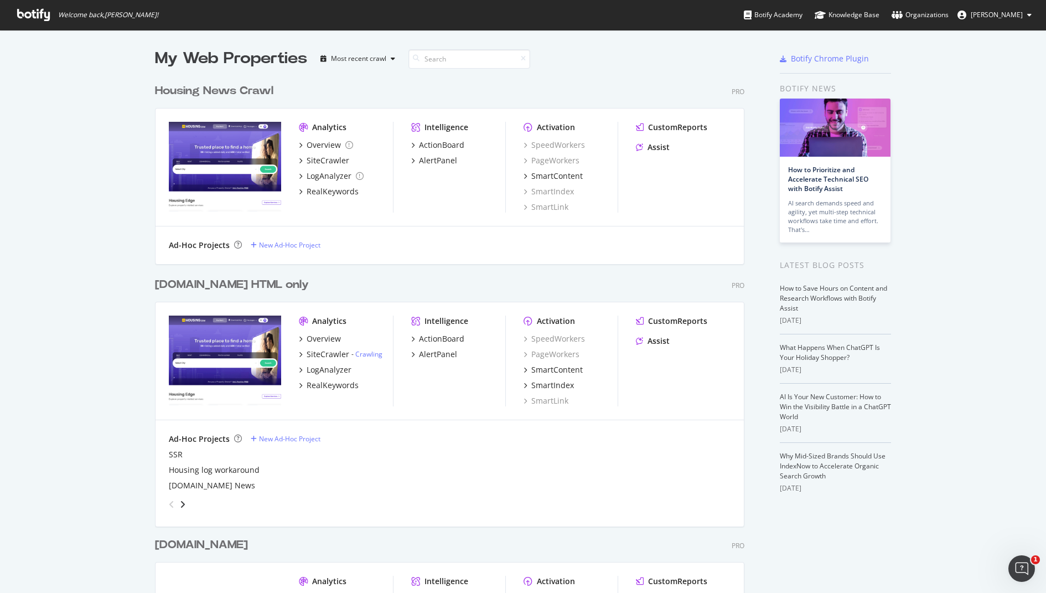
click at [995, 11] on span "[PERSON_NAME]" at bounding box center [996, 14] width 52 height 9
click at [933, 18] on div "Organizations" at bounding box center [919, 14] width 57 height 11
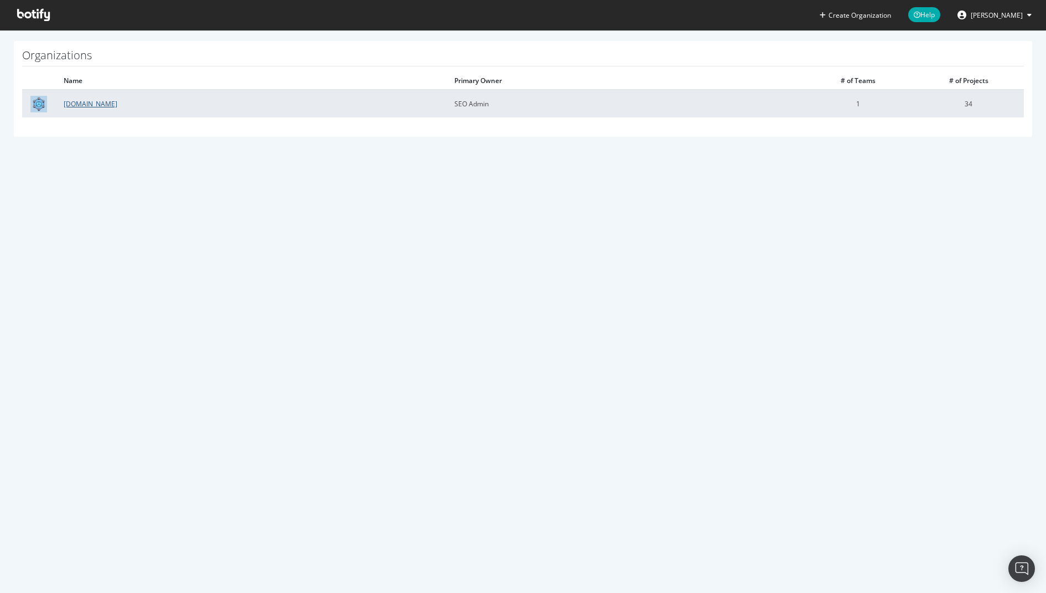
click at [77, 102] on link "[DOMAIN_NAME]" at bounding box center [91, 103] width 54 height 9
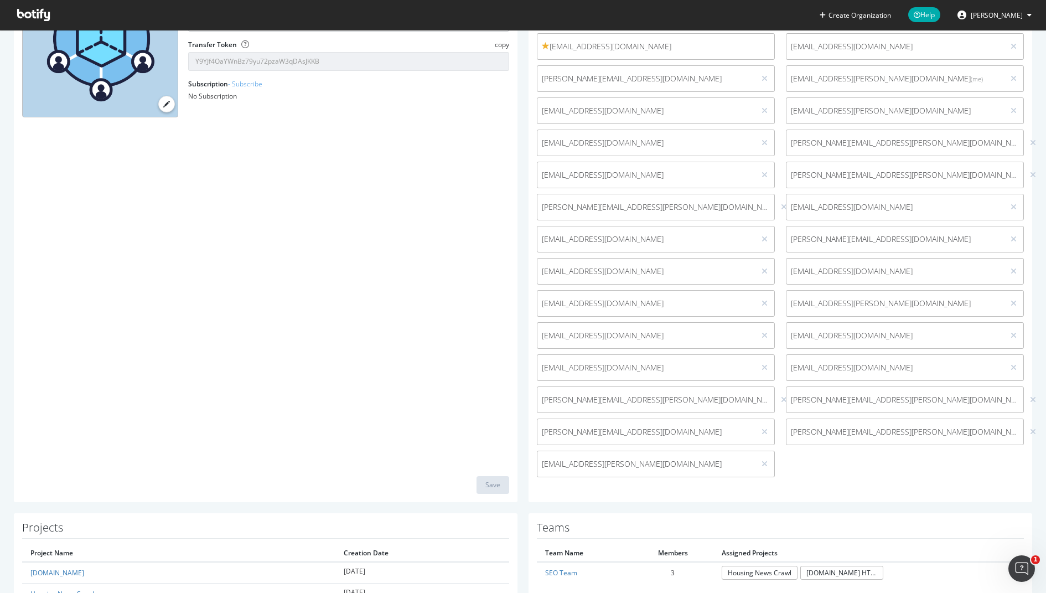
scroll to position [174, 0]
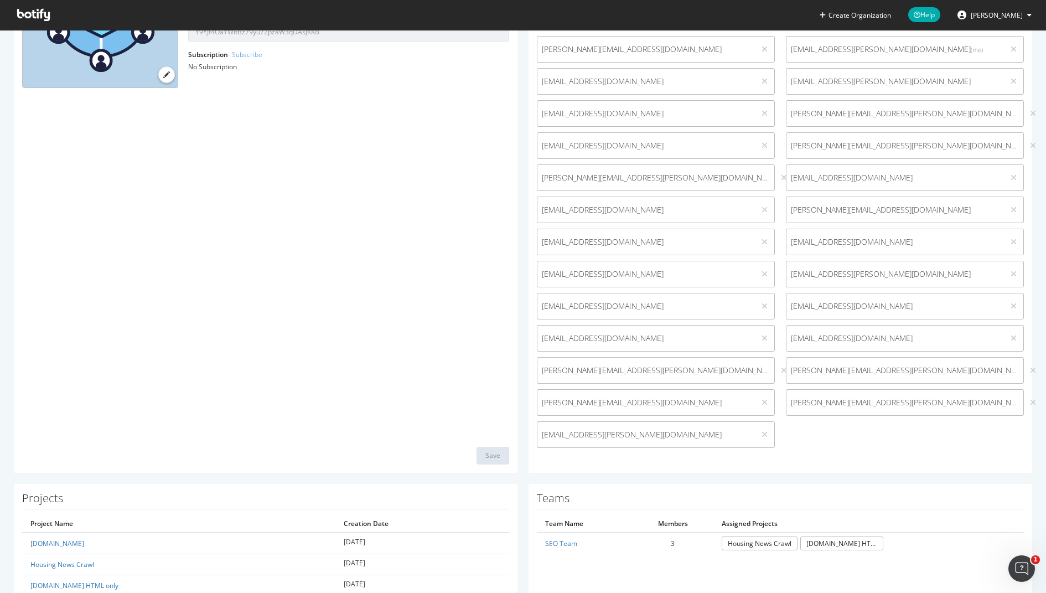
click at [700, 435] on span "venus.kalra@housing.com" at bounding box center [646, 434] width 209 height 11
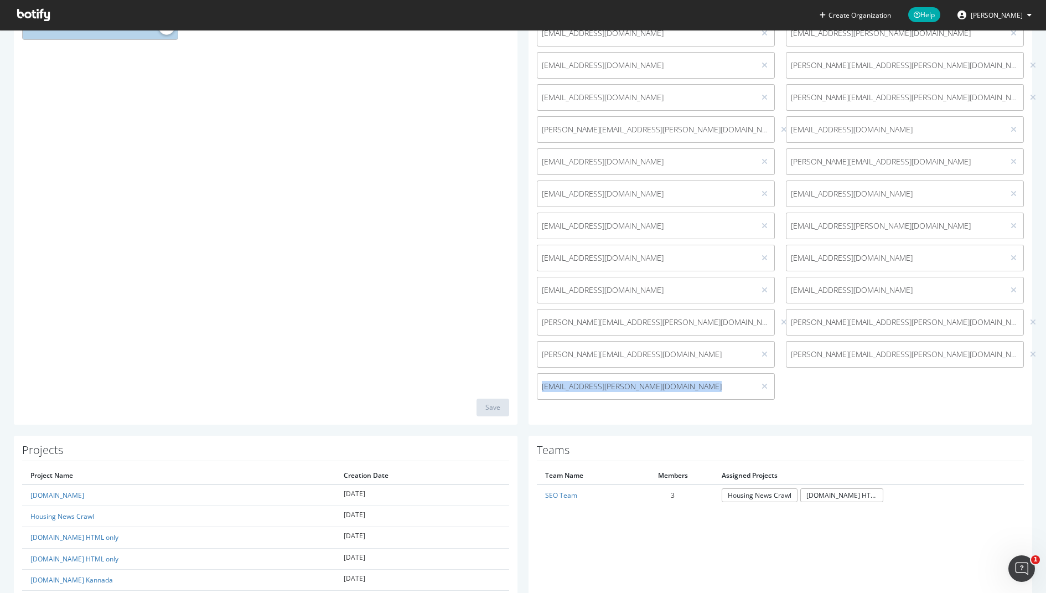
scroll to position [225, 0]
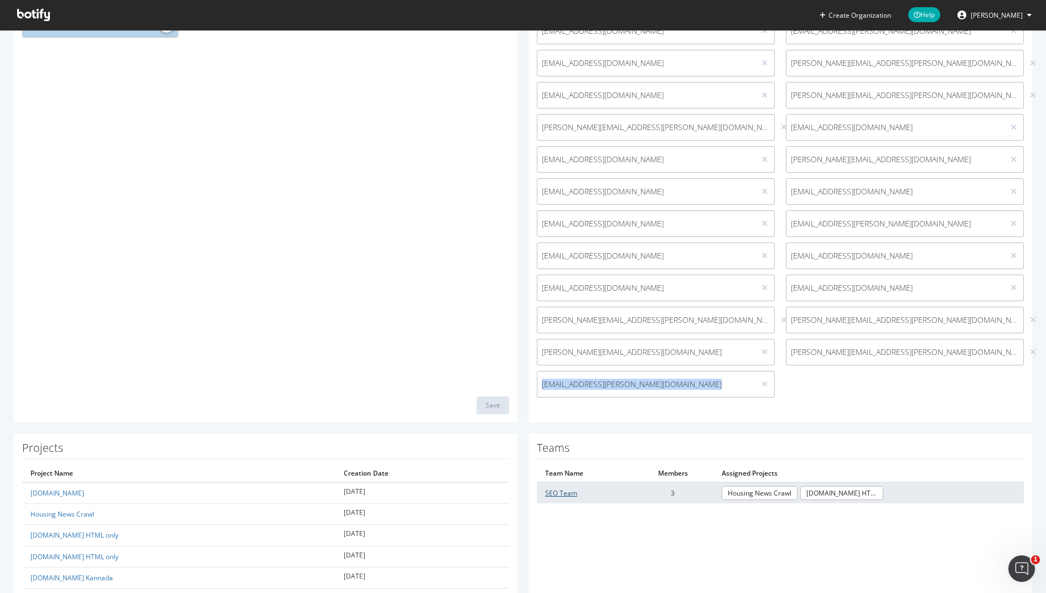
click at [563, 489] on link "SEO Team" at bounding box center [561, 492] width 32 height 9
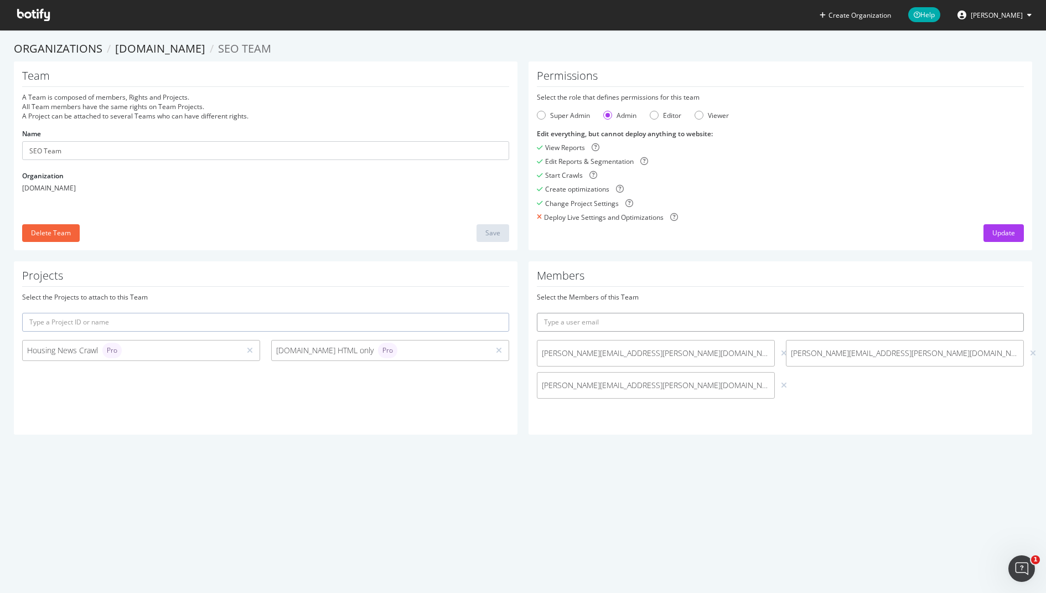
click at [591, 321] on input "text" at bounding box center [780, 322] width 487 height 19
type input "seo-team@housing.com"
click at [1005, 313] on button "submit" at bounding box center [1014, 322] width 19 height 19
click at [85, 147] on input "SEO Team" at bounding box center [265, 150] width 487 height 19
click at [335, 350] on div "Housing.com HTML only Pro" at bounding box center [380, 349] width 209 height 15
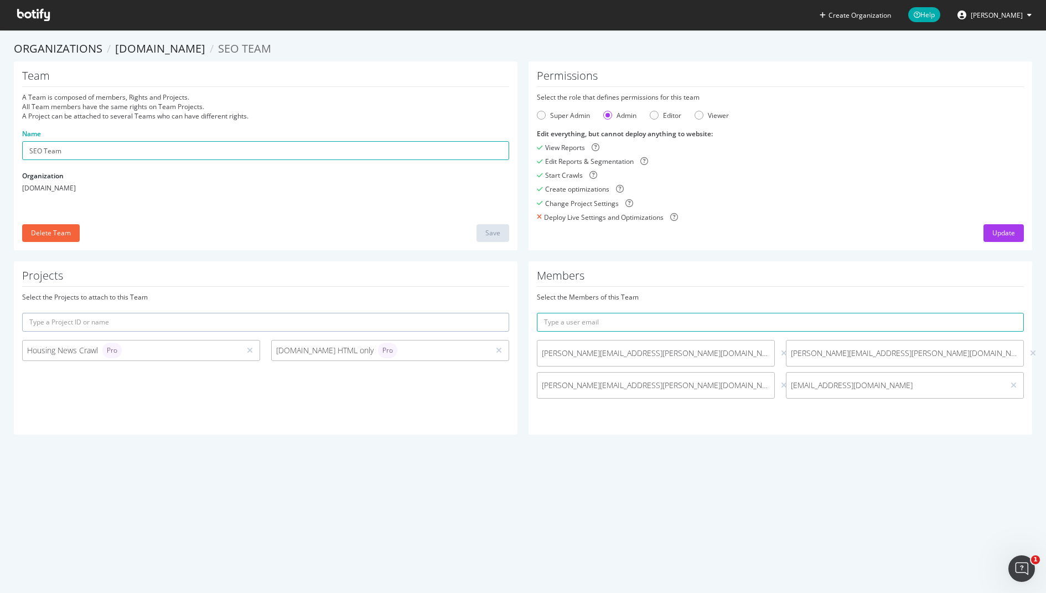
click at [196, 330] on input "text" at bounding box center [265, 322] width 487 height 19
click at [149, 466] on div "Create Organization Help Venus Kalra Organizations Housing.com SEO Team Team A …" at bounding box center [523, 296] width 1046 height 593
click at [89, 48] on link "Organizations" at bounding box center [58, 48] width 89 height 15
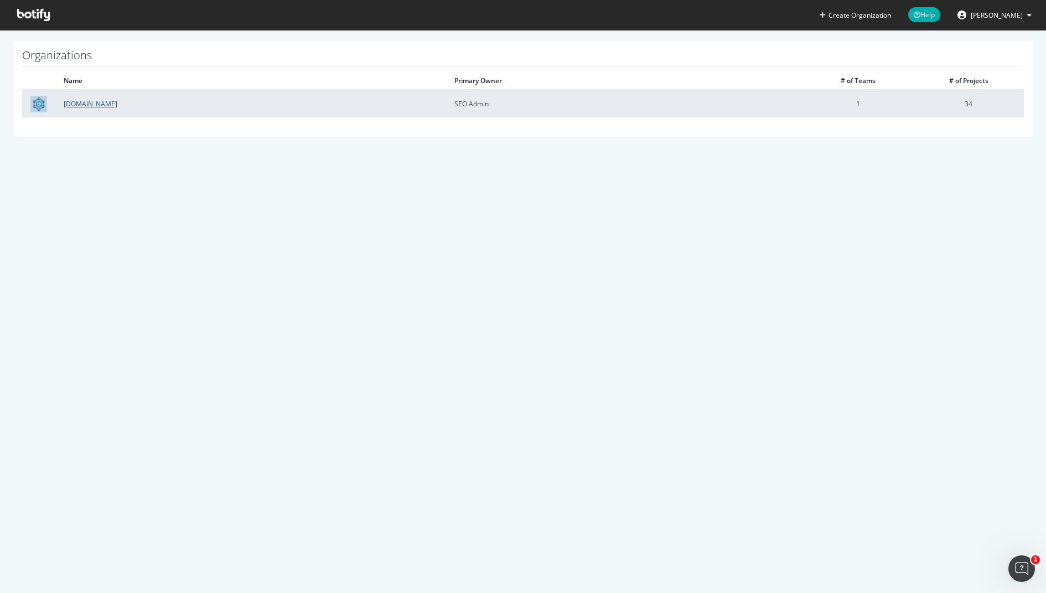
click at [83, 106] on link "[DOMAIN_NAME]" at bounding box center [91, 103] width 54 height 9
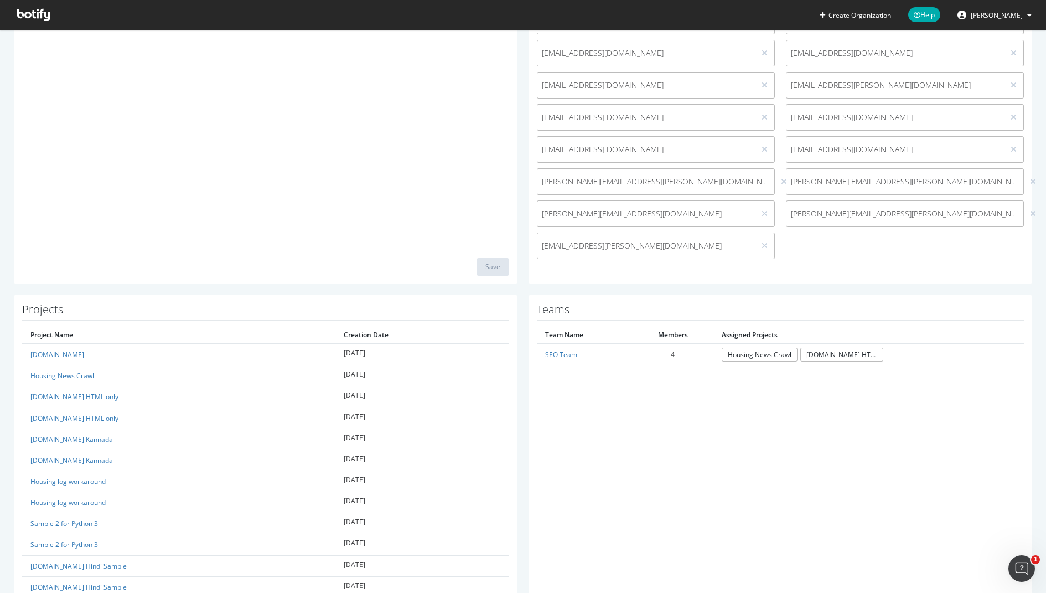
scroll to position [387, 0]
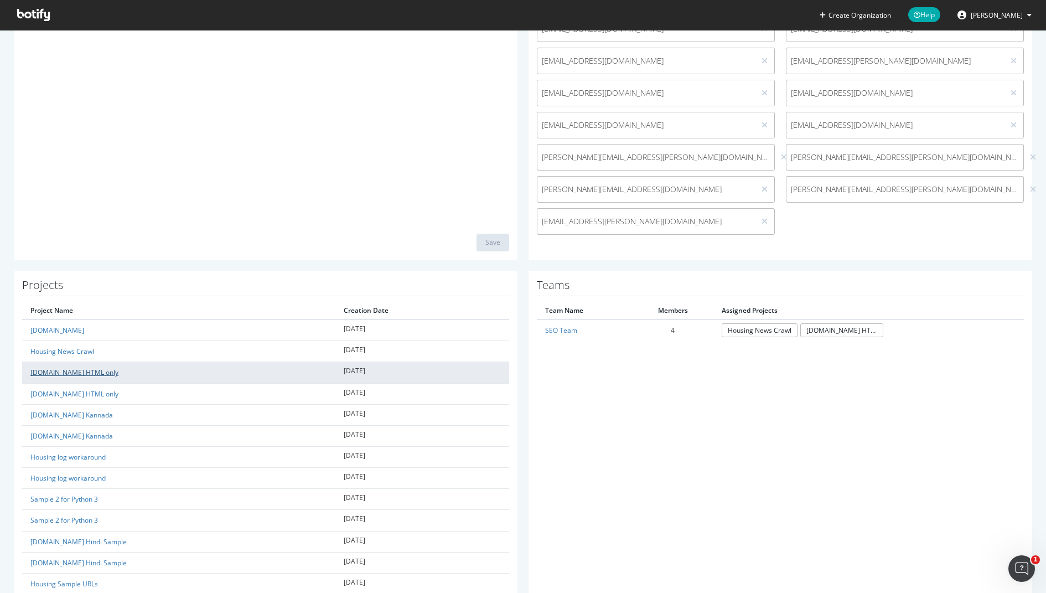
click at [65, 369] on link "[DOMAIN_NAME] HTML only" at bounding box center [74, 371] width 88 height 9
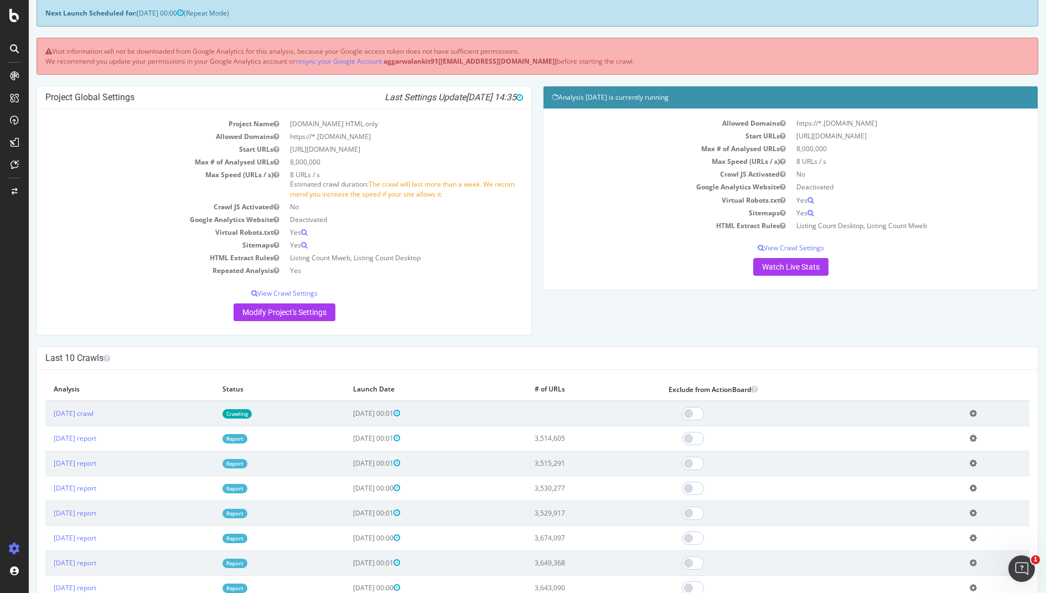
scroll to position [61, 0]
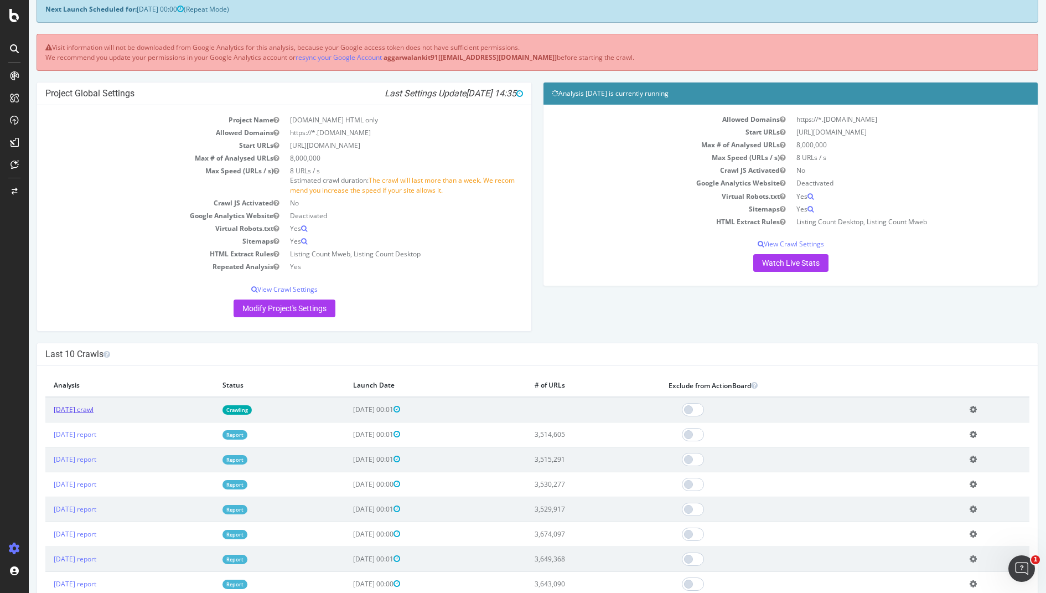
click at [76, 406] on link "2025 Sep. 4th crawl" at bounding box center [74, 408] width 40 height 9
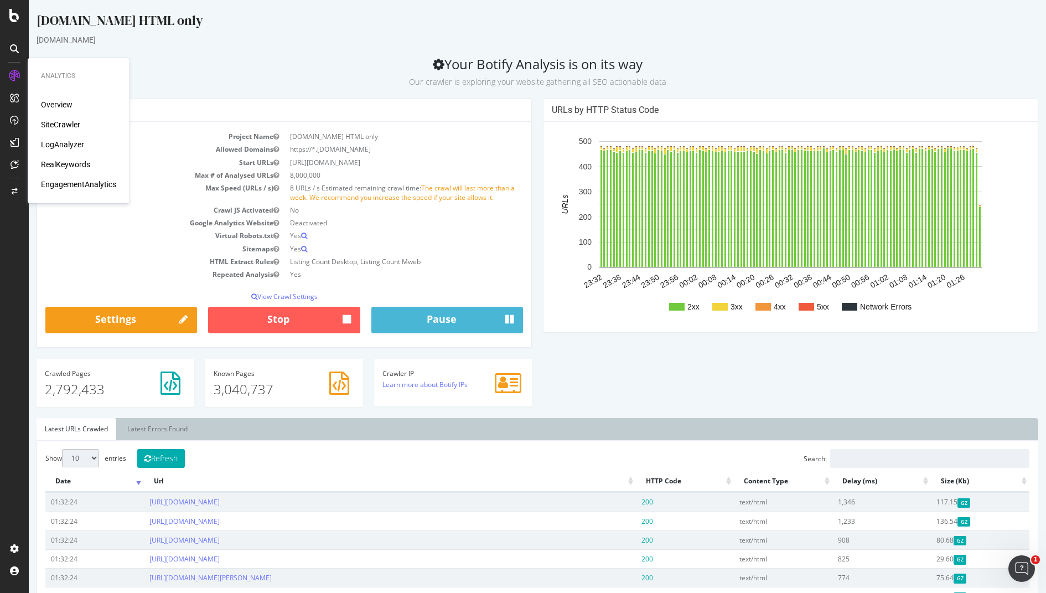
click at [71, 126] on div "SiteCrawler" at bounding box center [60, 124] width 39 height 11
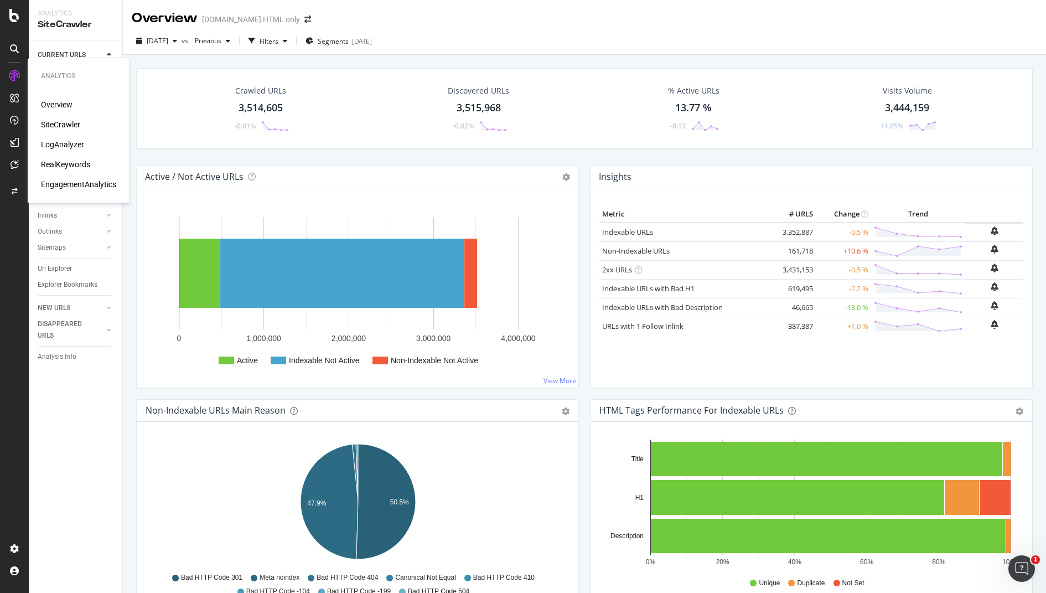
click at [60, 144] on div "LogAnalyzer" at bounding box center [62, 144] width 43 height 11
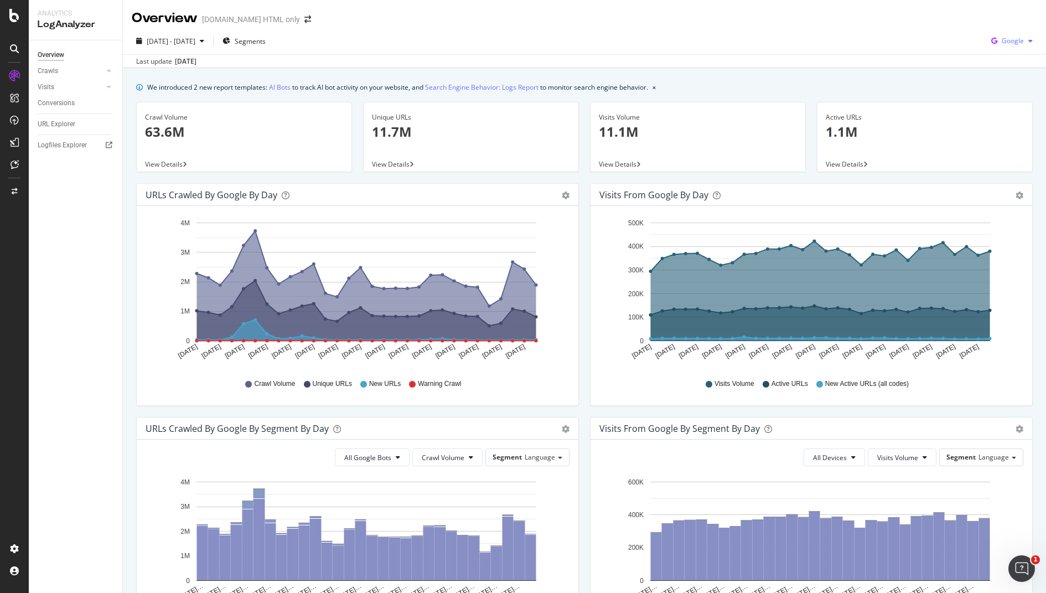
click at [1014, 36] on span "Google" at bounding box center [1012, 40] width 22 height 9
click at [11, 548] on icon at bounding box center [14, 548] width 11 height 11
click at [49, 557] on div "Organizations" at bounding box center [79, 549] width 99 height 15
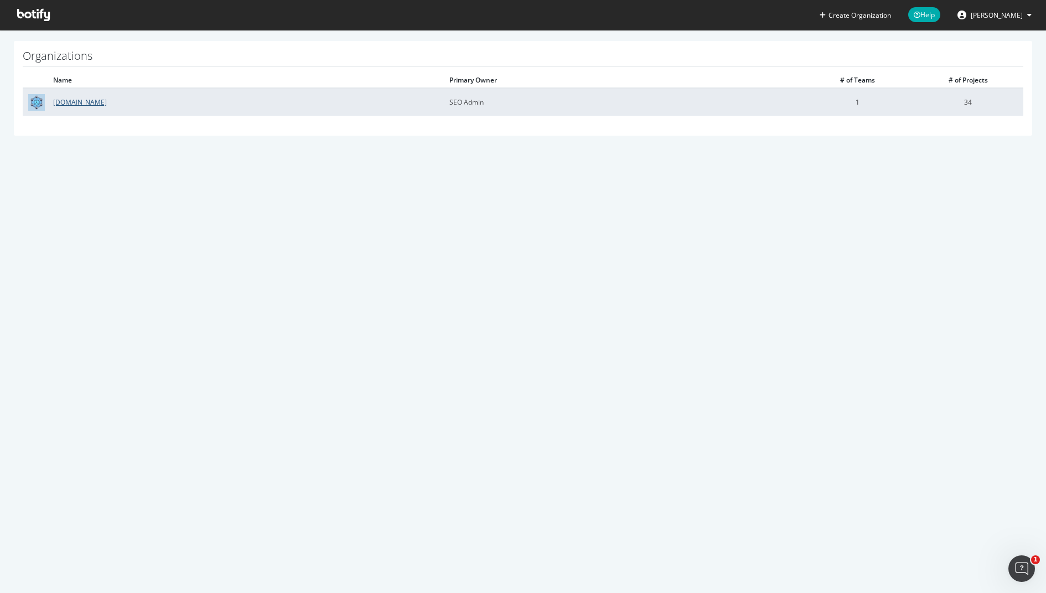
click at [79, 105] on link "[DOMAIN_NAME]" at bounding box center [80, 101] width 54 height 9
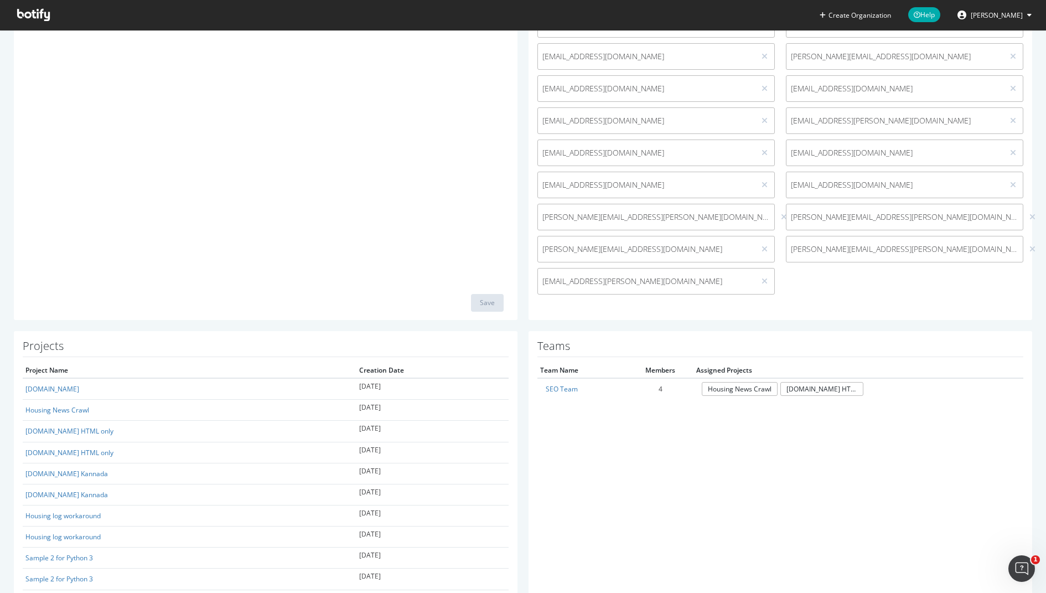
scroll to position [343, 0]
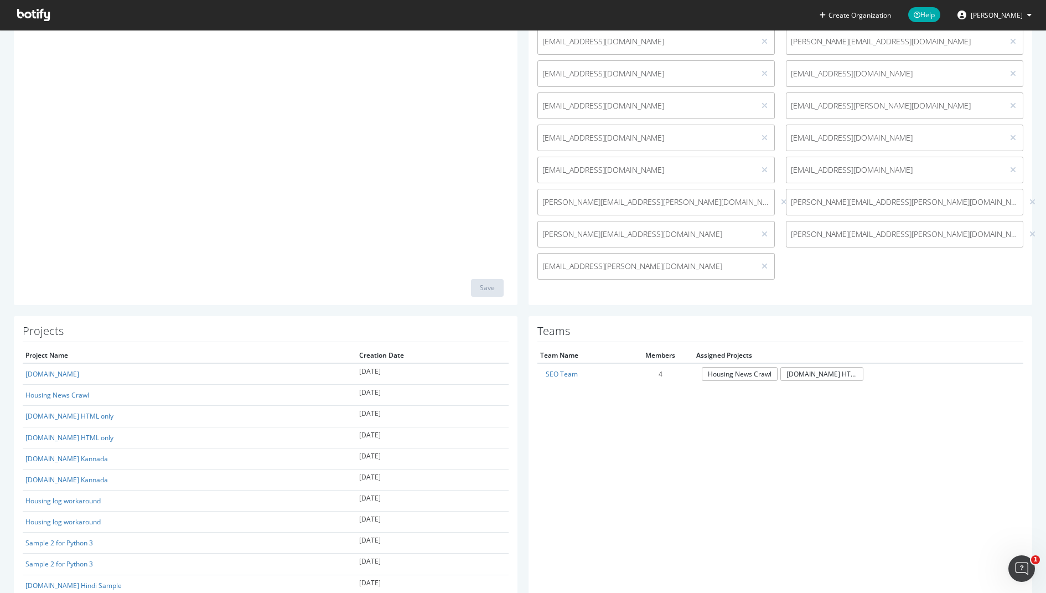
click at [606, 273] on div "venus.kalra@housing.com" at bounding box center [655, 266] width 237 height 27
copy div "venus.kalra@housing.com"
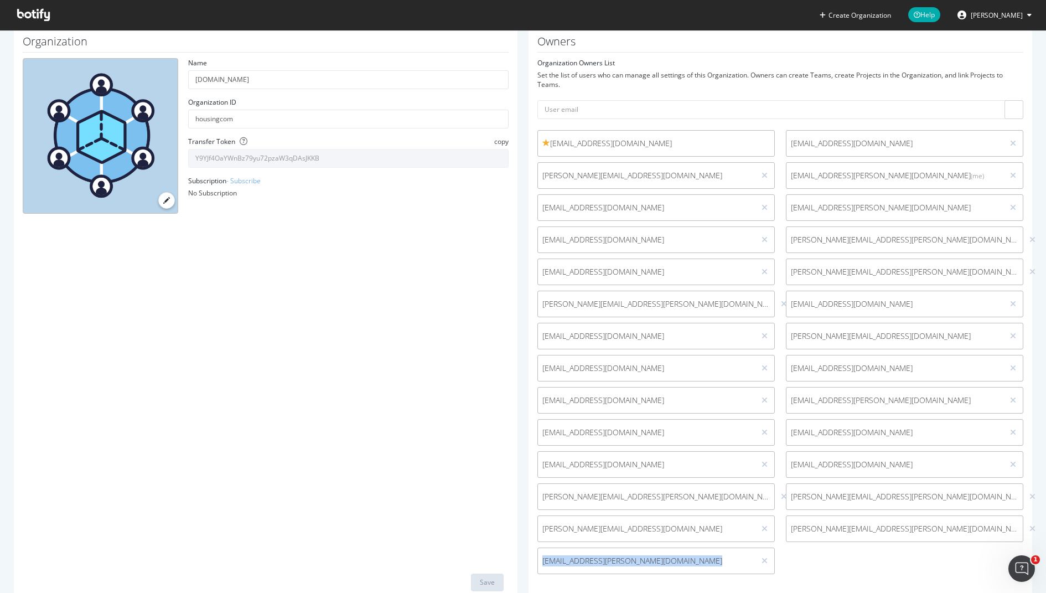
scroll to position [0, 0]
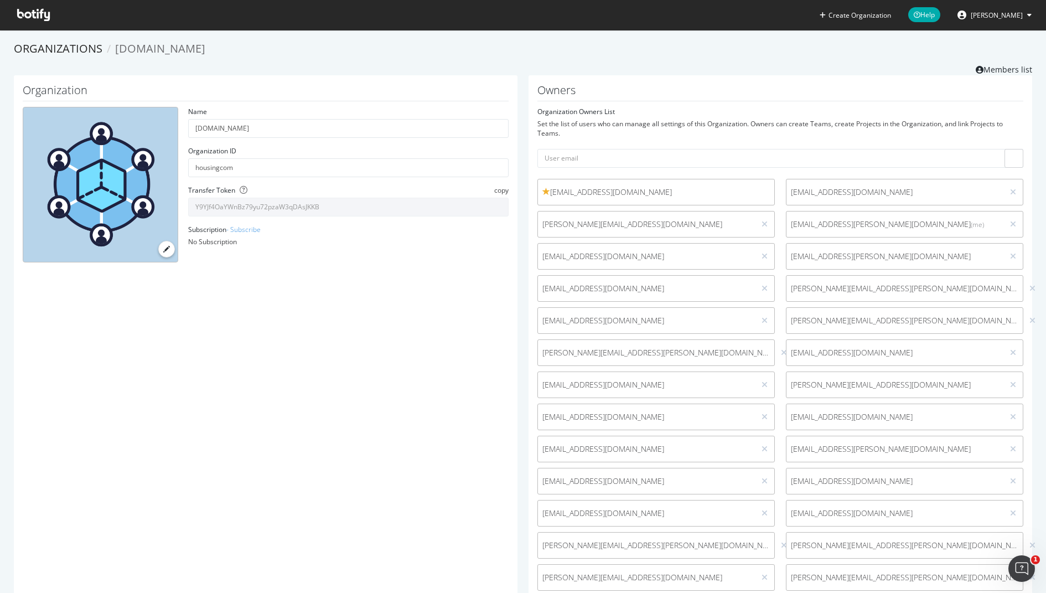
click at [1000, 16] on span "[PERSON_NAME]" at bounding box center [996, 15] width 52 height 9
click at [980, 87] on span "[DOMAIN_NAME]" at bounding box center [992, 85] width 54 height 9
click at [954, 136] on icon at bounding box center [951, 136] width 9 height 1
